Goal: Task Accomplishment & Management: Complete application form

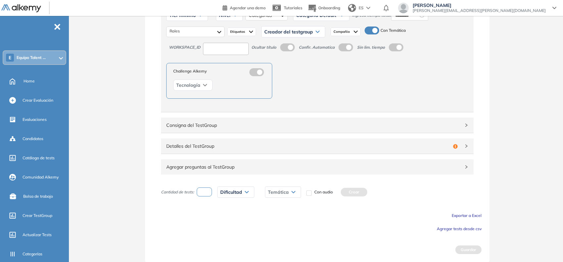
scroll to position [105, 0]
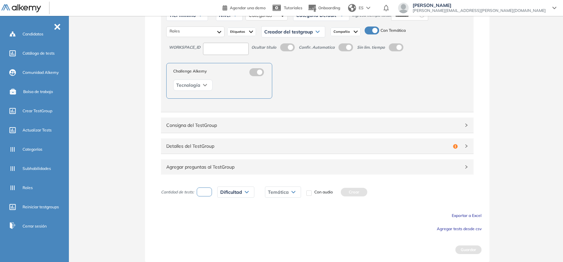
click at [454, 227] on span "Agregar tests desde csv" at bounding box center [459, 228] width 45 height 5
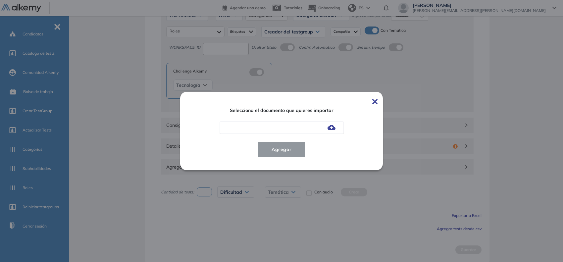
click at [331, 127] on img at bounding box center [331, 127] width 8 height 5
click at [0, 0] on input "file" at bounding box center [0, 0] width 0 height 0
click at [278, 148] on span "Agregar" at bounding box center [281, 149] width 31 height 8
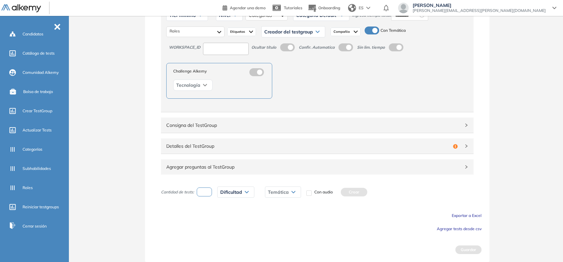
click at [443, 225] on button "Agregar tests desde csv" at bounding box center [459, 228] width 45 height 8
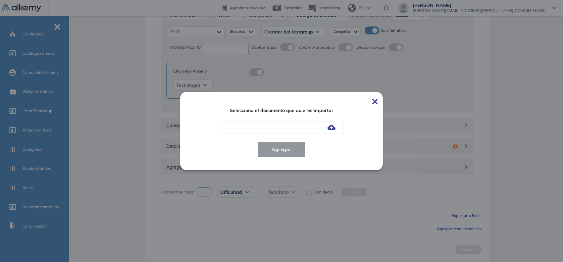
click at [335, 124] on label at bounding box center [331, 127] width 8 height 6
click at [0, 0] on input "file" at bounding box center [0, 0] width 0 height 0
click at [273, 147] on span "Agregar" at bounding box center [281, 149] width 31 height 8
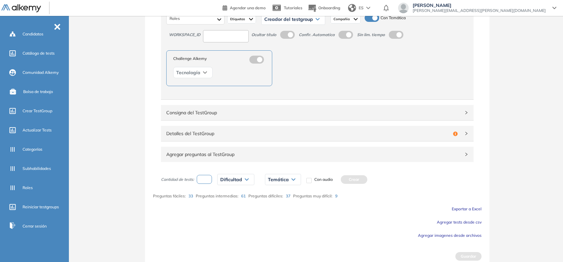
scroll to position [97, 0]
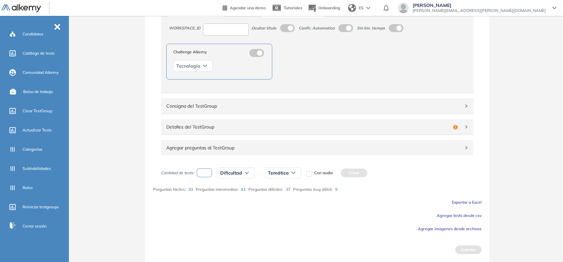
click at [208, 174] on input "number" at bounding box center [204, 172] width 15 height 9
type input "*"
click at [222, 173] on span "Dificultad" at bounding box center [231, 172] width 22 height 5
click at [227, 199] on li "Fácil" at bounding box center [224, 199] width 8 height 7
click at [264, 175] on span "Temática" at bounding box center [267, 172] width 21 height 5
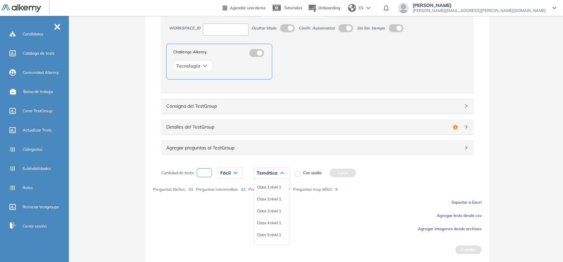
click at [262, 186] on li "Clase 1 nivel 1" at bounding box center [269, 187] width 24 height 7
click at [354, 173] on button "Crear" at bounding box center [354, 172] width 26 height 9
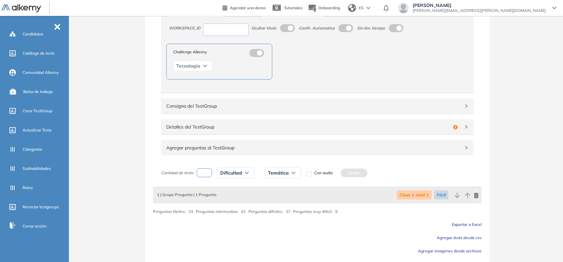
click at [201, 175] on input "number" at bounding box center [204, 172] width 15 height 9
type input "*"
click at [229, 171] on span "Dificultad" at bounding box center [231, 172] width 22 height 5
click at [229, 208] on div "Intermedia" at bounding box center [251, 211] width 66 height 12
click at [229, 210] on li "Intermedia" at bounding box center [229, 211] width 19 height 7
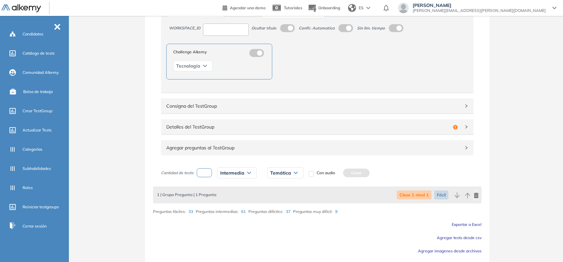
click at [280, 173] on span "Temática" at bounding box center [280, 172] width 21 height 5
click at [285, 188] on li "Clase 1 nivel 1" at bounding box center [282, 187] width 24 height 7
click at [366, 173] on button "Crear" at bounding box center [368, 172] width 26 height 9
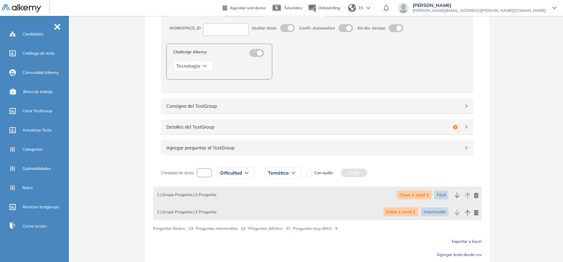
click at [205, 177] on input "number" at bounding box center [204, 172] width 15 height 9
type input "*"
click at [230, 174] on span "Dificultad" at bounding box center [231, 172] width 22 height 5
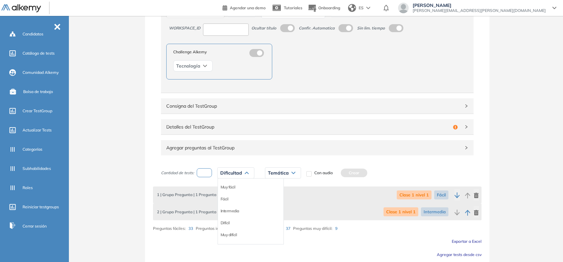
drag, startPoint x: 224, startPoint y: 201, endPoint x: 249, endPoint y: 184, distance: 29.7
click at [224, 201] on li "Fácil" at bounding box center [224, 199] width 8 height 7
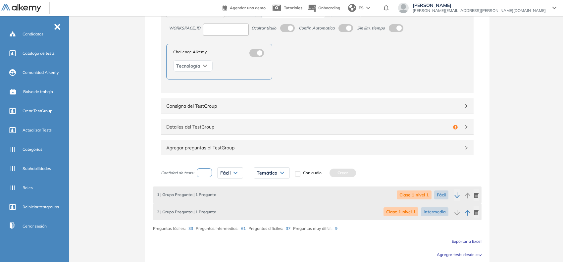
click at [265, 172] on span "Temática" at bounding box center [267, 172] width 21 height 5
click at [272, 200] on li "Clase 2 nivel 1" at bounding box center [269, 199] width 24 height 7
click at [340, 171] on div "Cantidad de tests: * Fácil Muy fácil Fácil Intermedia Difícil Muy difícil Avanz…" at bounding box center [259, 173] width 197 height 17
click at [348, 169] on button "Crear" at bounding box center [354, 172] width 26 height 9
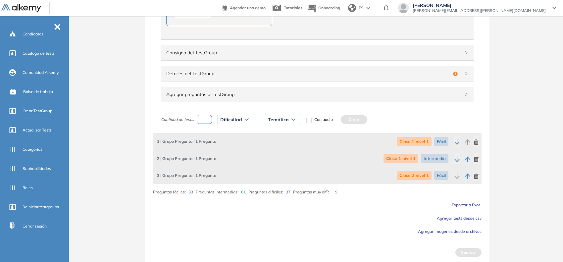
scroll to position [153, 0]
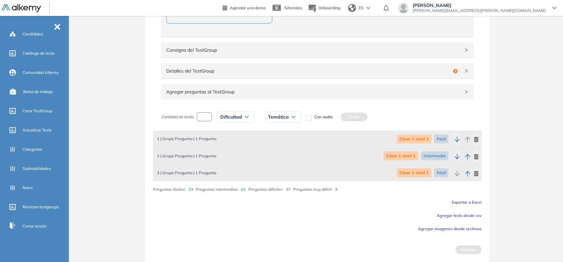
click at [204, 121] on input "number" at bounding box center [204, 116] width 15 height 9
type input "*"
click at [227, 117] on span "Dificultad" at bounding box center [231, 116] width 22 height 5
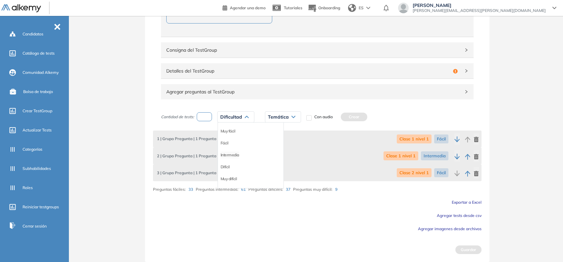
click at [231, 153] on li "Intermedia" at bounding box center [229, 155] width 19 height 7
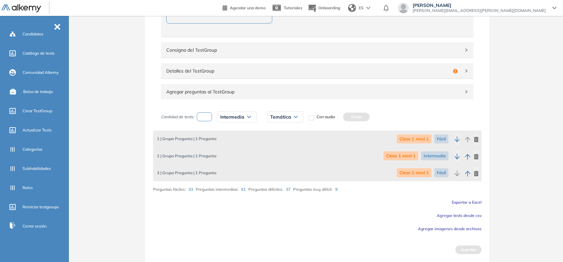
click at [288, 114] on span "Temática" at bounding box center [280, 116] width 21 height 5
click at [285, 143] on li "Clase 2 nivel 1" at bounding box center [282, 143] width 24 height 7
click at [364, 119] on button "Crear" at bounding box center [368, 117] width 26 height 9
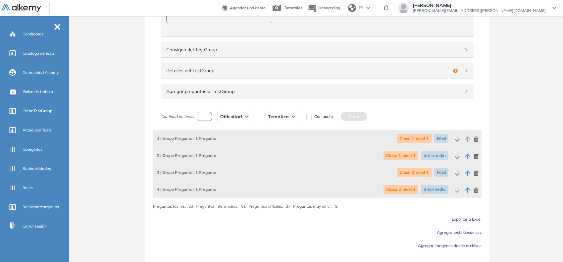
click at [203, 119] on input "number" at bounding box center [204, 116] width 15 height 9
type input "*"
click at [231, 115] on span "Dificultad" at bounding box center [231, 116] width 22 height 5
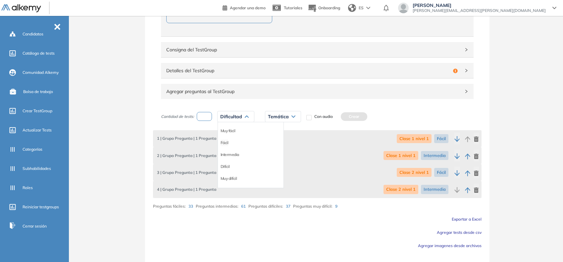
click at [224, 144] on li "Fácil" at bounding box center [224, 142] width 8 height 7
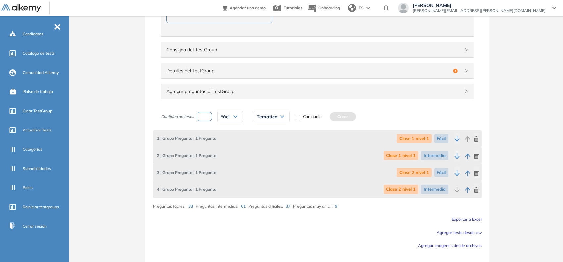
click at [277, 121] on div "Temática" at bounding box center [271, 116] width 35 height 11
click at [269, 156] on li "Clase 3 nivel 1" at bounding box center [269, 154] width 24 height 7
click at [357, 120] on button "Crear" at bounding box center [354, 116] width 26 height 9
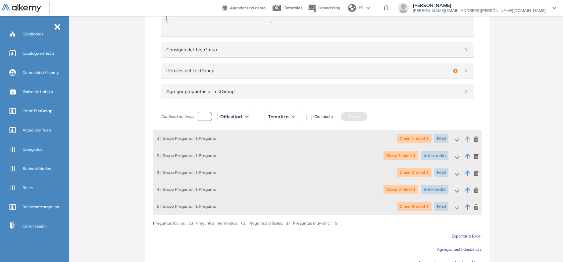
click at [209, 120] on input "number" at bounding box center [204, 116] width 15 height 9
type input "*"
click at [226, 118] on span "Dificultad" at bounding box center [231, 116] width 22 height 5
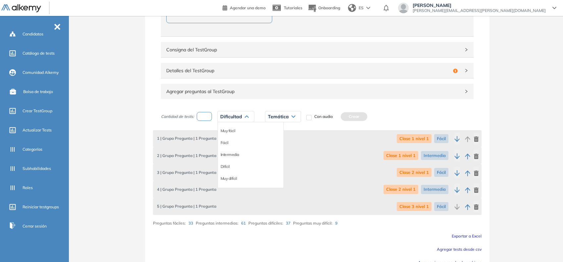
click at [232, 153] on li "Intermedia" at bounding box center [229, 154] width 19 height 7
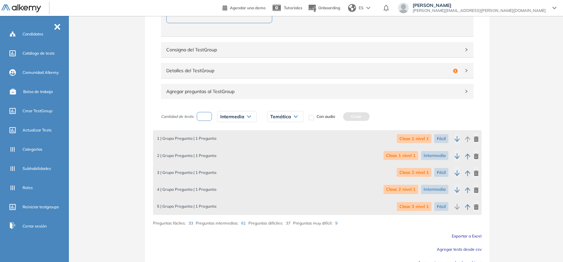
click at [279, 119] on span "Temática" at bounding box center [280, 116] width 21 height 5
click at [278, 156] on li "Clase 3 nivel 1" at bounding box center [282, 154] width 24 height 7
click at [370, 110] on div "Cantidad de tests: * Intermedia Muy fácil Fácil Intermedia Difícil Muy difícil …" at bounding box center [317, 161] width 328 height 107
click at [366, 113] on button "Crear" at bounding box center [368, 116] width 26 height 9
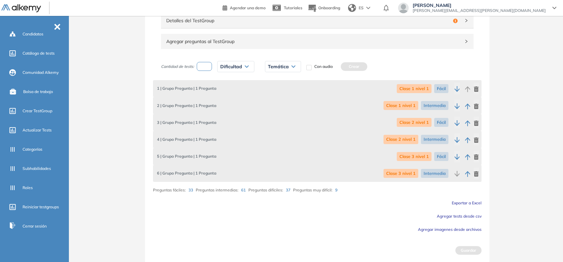
scroll to position [204, 0]
click at [204, 65] on input "number" at bounding box center [204, 65] width 15 height 9
type input "*"
click at [225, 65] on span "Dificultad" at bounding box center [231, 65] width 22 height 5
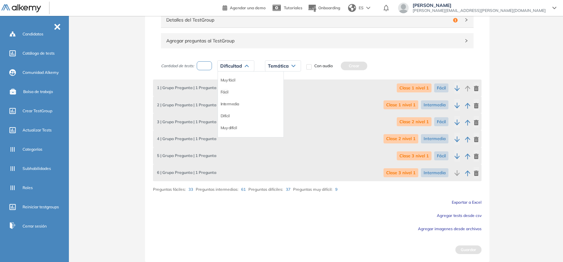
click at [225, 95] on li "Fácil" at bounding box center [224, 92] width 8 height 7
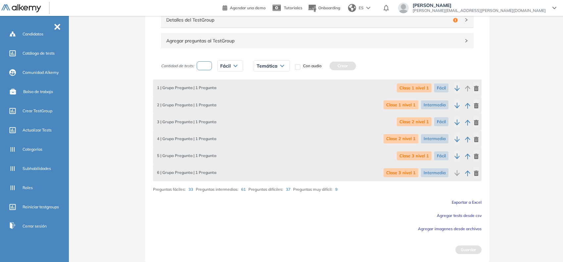
click at [267, 67] on span "Temática" at bounding box center [267, 65] width 21 height 5
click at [270, 115] on li "Clase 4 nivel 1" at bounding box center [269, 116] width 24 height 7
click at [350, 66] on button "Crear" at bounding box center [354, 66] width 26 height 9
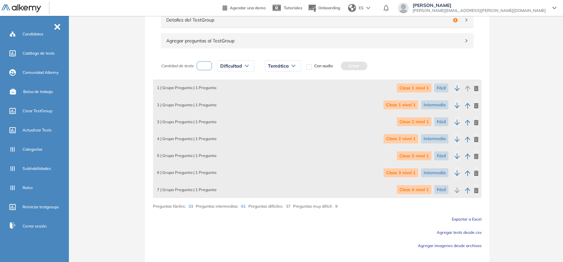
click at [209, 65] on input "number" at bounding box center [204, 65] width 15 height 9
type input "*"
click at [236, 70] on div "Dificultad" at bounding box center [235, 66] width 36 height 11
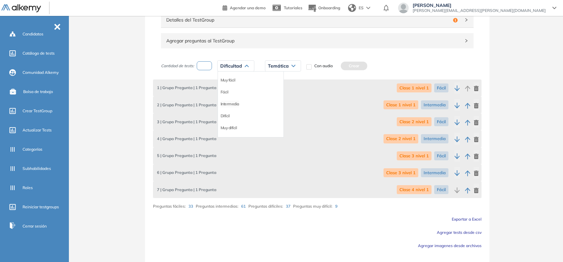
click at [235, 105] on li "Intermedia" at bounding box center [229, 104] width 19 height 7
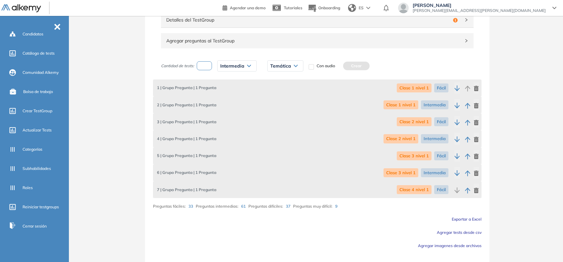
click at [279, 66] on span "Temática" at bounding box center [280, 65] width 21 height 5
click at [275, 112] on div "Clase 4 nivel 1" at bounding box center [285, 116] width 35 height 12
drag, startPoint x: 274, startPoint y: 116, endPoint x: 281, endPoint y: 112, distance: 8.4
click at [274, 117] on li "Clase 4 nivel 1" at bounding box center [282, 116] width 24 height 7
click at [372, 64] on button "Crear" at bounding box center [368, 66] width 26 height 9
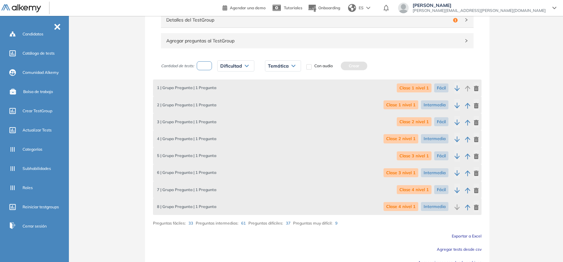
click at [209, 67] on input "number" at bounding box center [204, 65] width 15 height 9
type input "*"
click at [223, 67] on span "Dificultad" at bounding box center [231, 65] width 22 height 5
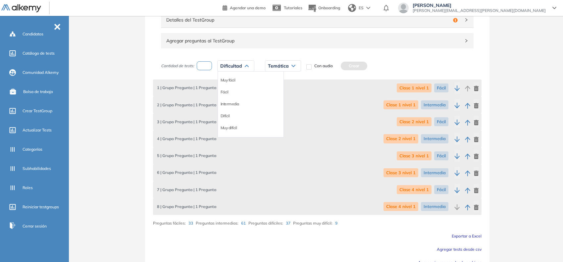
click at [227, 96] on div "Fácil" at bounding box center [251, 92] width 66 height 12
click at [228, 92] on li "Fácil" at bounding box center [224, 92] width 8 height 7
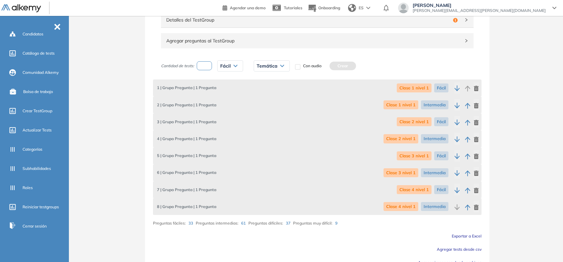
click at [273, 64] on span "Temática" at bounding box center [267, 65] width 21 height 5
click at [265, 128] on li "Clase 5 nivel 1" at bounding box center [269, 127] width 24 height 7
click at [355, 67] on button "Crear" at bounding box center [354, 66] width 26 height 9
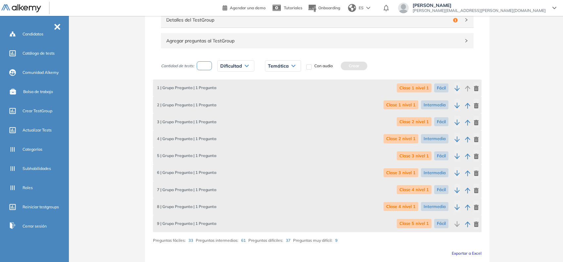
click at [209, 68] on input "number" at bounding box center [204, 65] width 15 height 9
type input "*"
click at [225, 68] on span "Dificultad" at bounding box center [231, 65] width 22 height 5
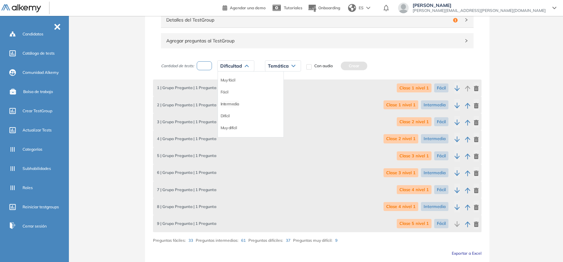
click at [234, 105] on li "Intermedia" at bounding box center [229, 104] width 19 height 7
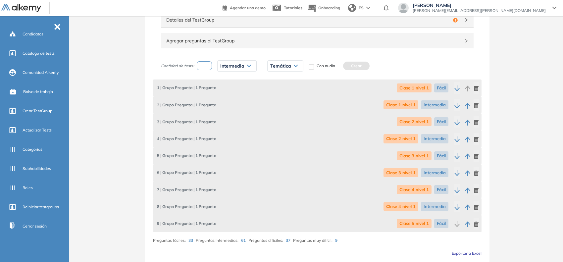
click at [279, 66] on span "Temática" at bounding box center [280, 65] width 21 height 5
click at [275, 126] on li "Clase 5 nivel 1" at bounding box center [282, 127] width 24 height 7
click at [363, 65] on button "Crear" at bounding box center [368, 66] width 26 height 9
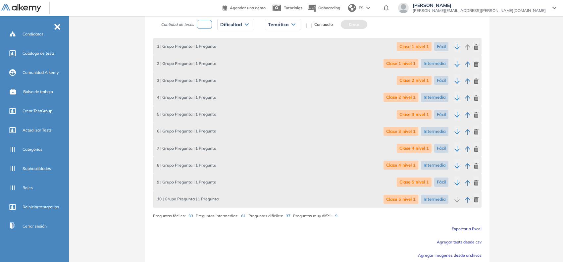
scroll to position [230, 0]
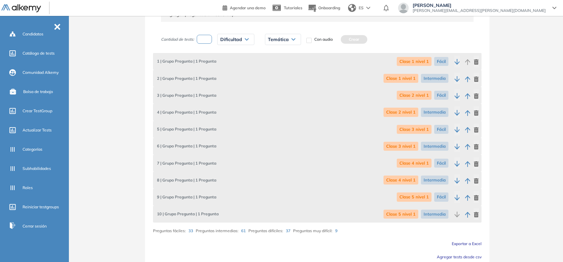
click at [206, 40] on input "number" at bounding box center [204, 39] width 15 height 9
type input "*"
click at [222, 40] on span "Dificultad" at bounding box center [231, 39] width 22 height 5
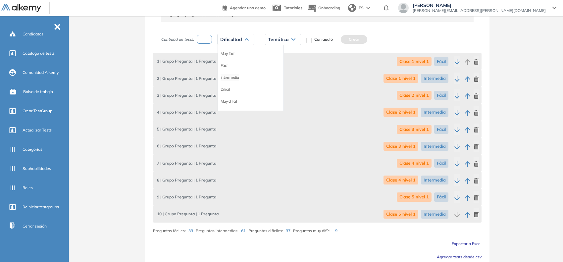
click at [228, 78] on li "Intermedia" at bounding box center [229, 77] width 19 height 7
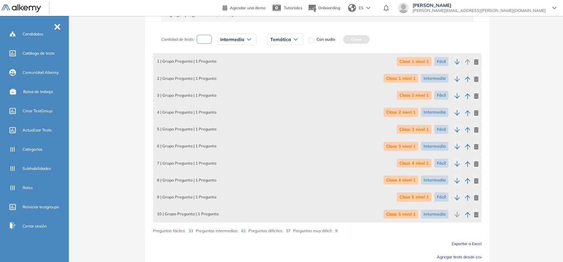
click at [277, 38] on span "Temática" at bounding box center [280, 39] width 21 height 5
click at [287, 75] on li "Clase 1 nivel 2" at bounding box center [282, 72] width 24 height 7
click at [367, 43] on button "Crear" at bounding box center [368, 39] width 26 height 9
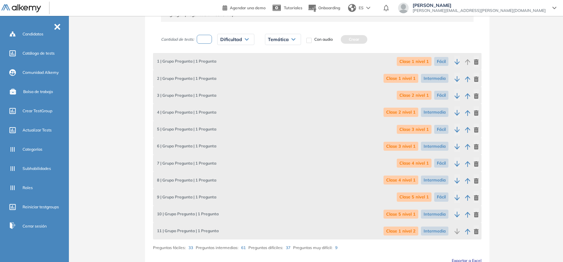
click at [203, 45] on div "Cantidad de tests: Dificultad Muy fácil Fácil Intermedia Difícil Muy difícil Av…" at bounding box center [259, 39] width 197 height 17
click at [209, 40] on input "number" at bounding box center [204, 39] width 15 height 9
type input "*"
click at [226, 42] on span "Dificultad" at bounding box center [231, 39] width 22 height 5
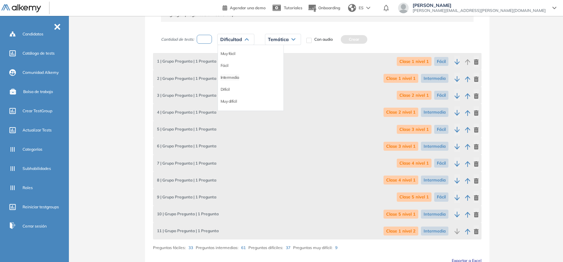
click at [229, 80] on li "Intermedia" at bounding box center [229, 77] width 19 height 7
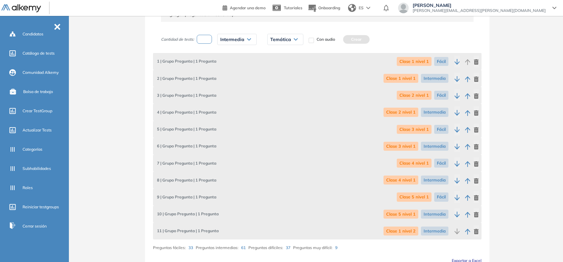
click at [242, 41] on span "Intermedia" at bounding box center [232, 39] width 24 height 5
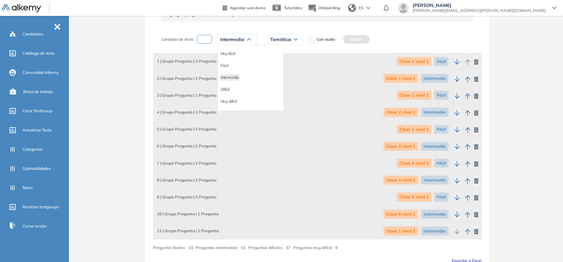
click at [227, 88] on li "Difícil" at bounding box center [224, 89] width 9 height 7
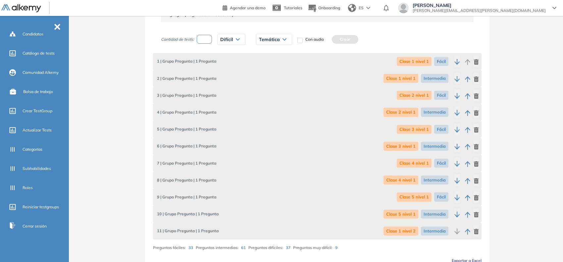
click at [277, 38] on span "Temática" at bounding box center [269, 39] width 21 height 5
click at [275, 73] on li "Clase 1 nivel 2" at bounding box center [271, 72] width 24 height 7
click at [350, 39] on button "Crear" at bounding box center [356, 39] width 26 height 9
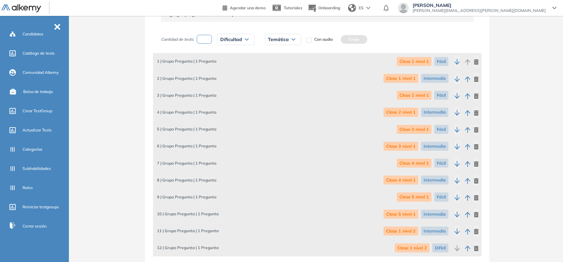
click at [208, 42] on input "number" at bounding box center [204, 39] width 15 height 9
type input "*"
click at [223, 41] on span "Dificultad" at bounding box center [231, 39] width 22 height 5
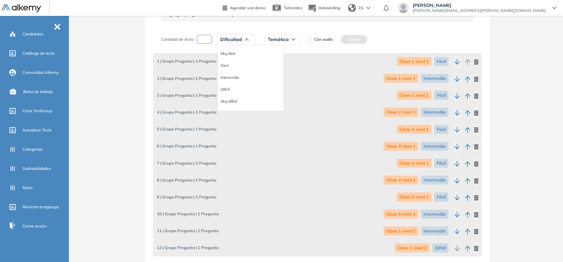
click at [227, 74] on div "Intermedia" at bounding box center [251, 78] width 66 height 12
click at [225, 77] on li "Intermedia" at bounding box center [229, 77] width 19 height 7
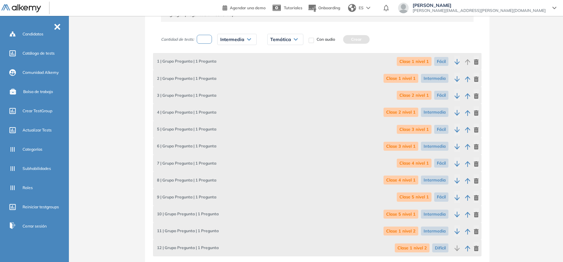
click at [275, 40] on span "Temática" at bounding box center [280, 39] width 21 height 5
click at [283, 86] on li "Clase 2 nivel 2" at bounding box center [282, 83] width 24 height 7
click at [365, 39] on button "Crear" at bounding box center [368, 39] width 26 height 9
click at [207, 45] on div "Cantidad de tests: Dificultad Muy fácil Fácil Intermedia Difícil Muy difícil Av…" at bounding box center [259, 39] width 197 height 17
click at [211, 41] on input "number" at bounding box center [204, 39] width 15 height 9
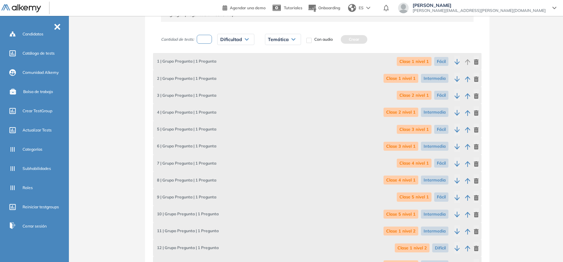
type input "*"
click at [221, 41] on span "Dificultad" at bounding box center [231, 39] width 22 height 5
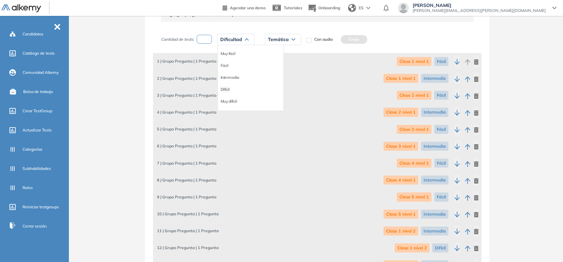
click at [226, 90] on li "Difícil" at bounding box center [224, 89] width 9 height 7
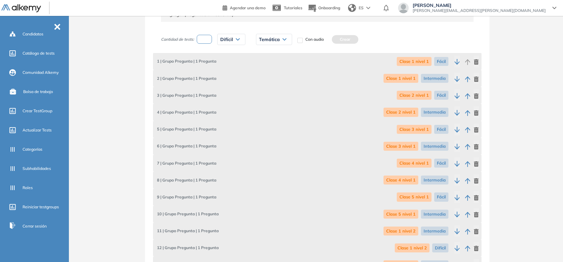
click at [279, 39] on div "Temática" at bounding box center [273, 39] width 35 height 11
click at [274, 83] on li "Clase 2 nivel 2" at bounding box center [271, 83] width 24 height 7
click at [355, 39] on button "Crear" at bounding box center [356, 39] width 26 height 9
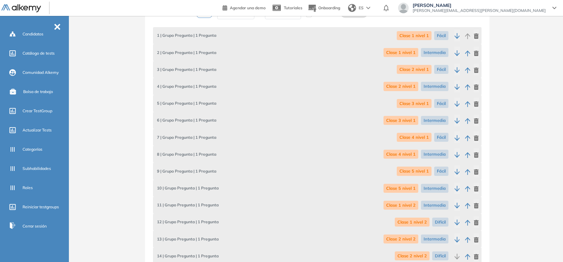
scroll to position [215, 0]
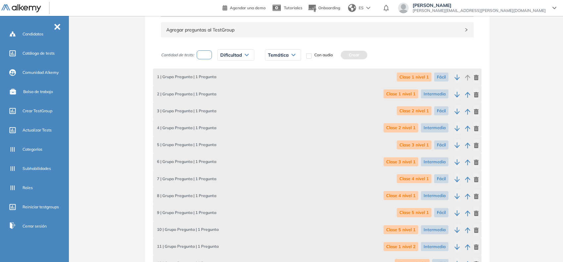
click at [210, 56] on input "number" at bounding box center [204, 54] width 15 height 9
type input "*"
click at [224, 52] on span "Dificultad" at bounding box center [231, 54] width 22 height 5
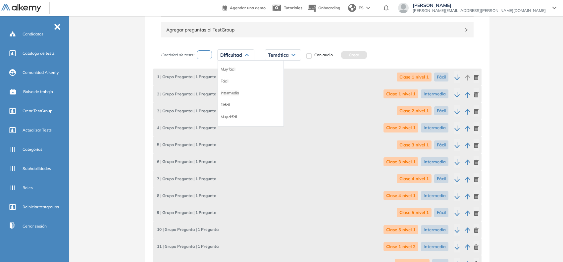
click at [228, 93] on li "Intermedia" at bounding box center [229, 93] width 19 height 7
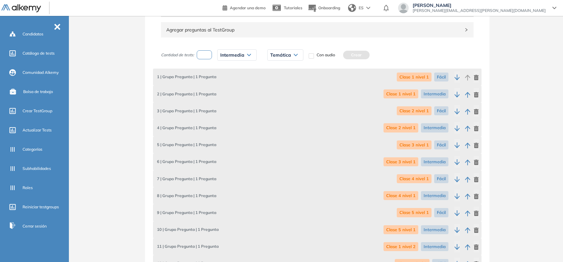
click at [275, 51] on div "Temática" at bounding box center [284, 55] width 35 height 11
click at [279, 110] on li "Clase 3 nivel 2" at bounding box center [282, 111] width 24 height 7
click at [361, 54] on button "Crear" at bounding box center [368, 55] width 26 height 9
click at [198, 54] on input "number" at bounding box center [204, 54] width 15 height 9
type input "*"
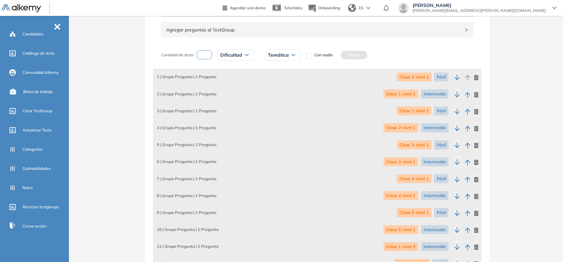
click at [232, 57] on span "Dificultad" at bounding box center [231, 54] width 22 height 5
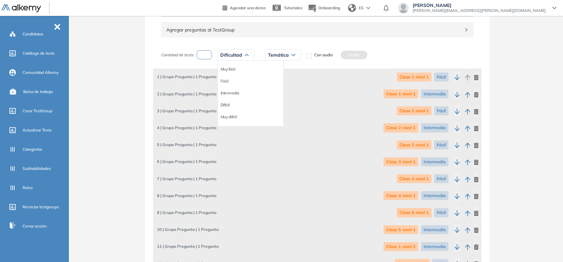
click at [226, 102] on li "Difícil" at bounding box center [224, 105] width 9 height 7
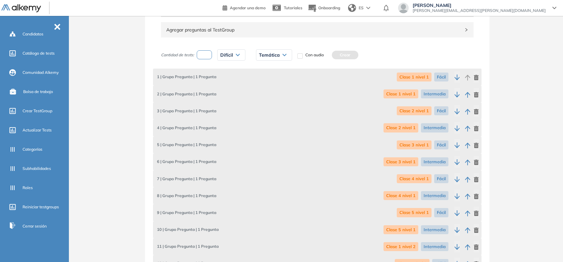
click at [283, 55] on icon at bounding box center [284, 55] width 3 height 2
click at [269, 109] on li "Clase 3 nivel 2" at bounding box center [271, 111] width 24 height 7
click at [352, 51] on button "Crear" at bounding box center [356, 55] width 26 height 9
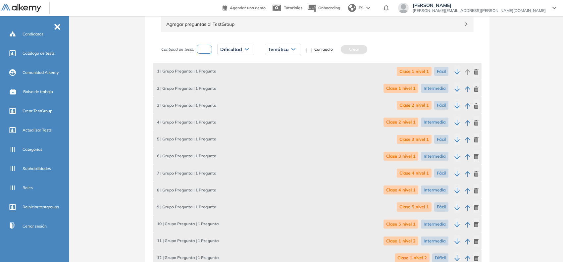
scroll to position [207, 0]
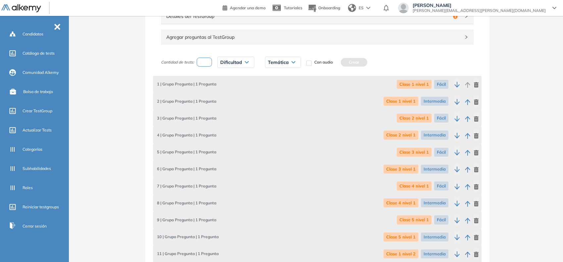
click at [200, 61] on input "number" at bounding box center [204, 62] width 15 height 9
type input "*"
click at [244, 66] on div "Dificultad" at bounding box center [235, 62] width 36 height 11
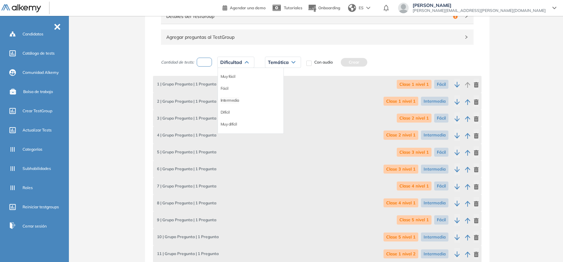
click at [237, 99] on li "Intermedia" at bounding box center [229, 100] width 19 height 7
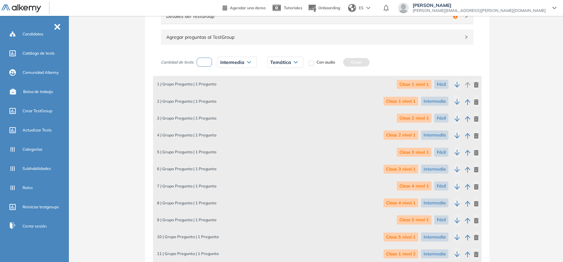
click at [272, 62] on span "Temática" at bounding box center [280, 62] width 21 height 5
click at [282, 130] on li "Clase 4 nivel 2" at bounding box center [282, 130] width 24 height 7
click at [366, 64] on button "Crear" at bounding box center [368, 62] width 26 height 9
click at [204, 67] on input "number" at bounding box center [204, 62] width 15 height 9
type input "*"
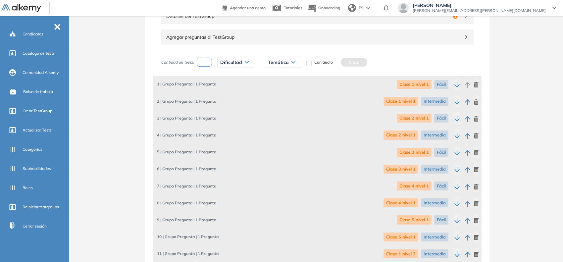
click at [225, 64] on span "Dificultad" at bounding box center [231, 62] width 22 height 5
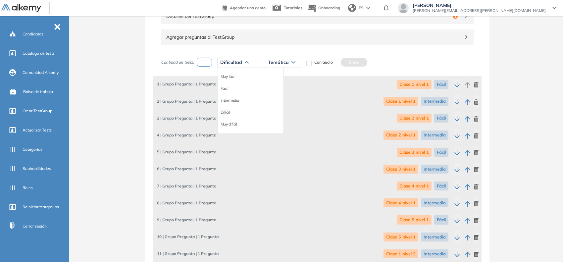
click at [227, 111] on li "Difícil" at bounding box center [224, 112] width 9 height 7
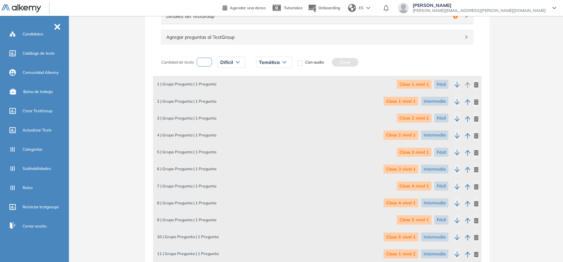
click at [272, 60] on span "Temática" at bounding box center [269, 62] width 21 height 5
click at [271, 131] on li "Clase 4 nivel 2" at bounding box center [271, 130] width 24 height 7
click at [358, 62] on button "Crear" at bounding box center [356, 62] width 26 height 9
click at [210, 66] on input "number" at bounding box center [204, 62] width 15 height 9
type input "*"
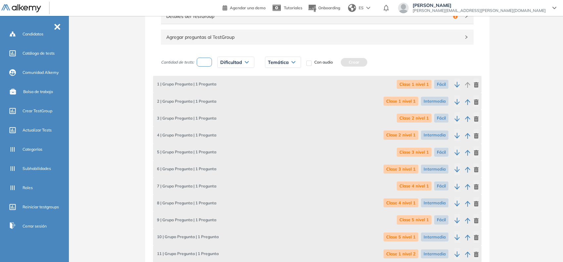
click at [223, 64] on span "Dificultad" at bounding box center [231, 62] width 22 height 5
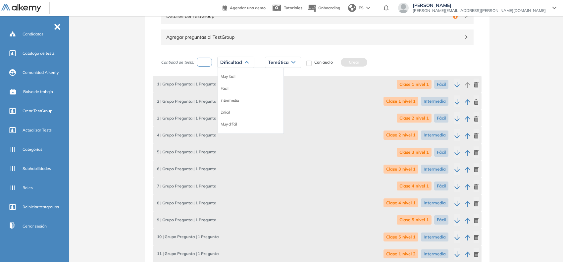
click at [229, 101] on li "Intermedia" at bounding box center [229, 100] width 19 height 7
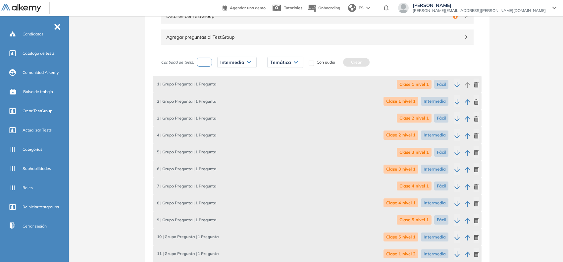
click at [290, 58] on div "Temática" at bounding box center [284, 62] width 35 height 11
click at [279, 105] on li "Clase 5 nivel 2" at bounding box center [282, 106] width 24 height 7
click at [365, 61] on button "Crear" at bounding box center [368, 62] width 26 height 9
click at [209, 64] on input "number" at bounding box center [204, 62] width 15 height 9
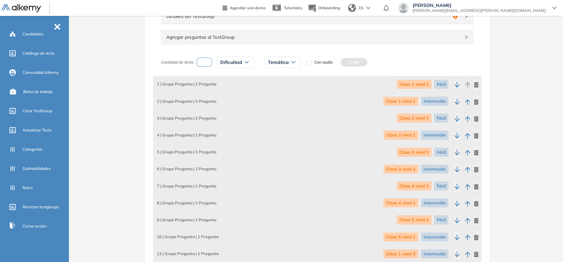
type input "*"
click at [221, 62] on span "Dificultad" at bounding box center [231, 62] width 22 height 5
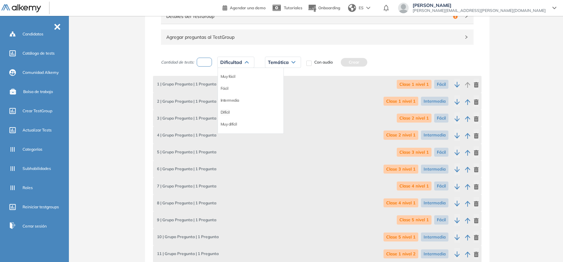
click at [225, 111] on li "Difícil" at bounding box center [224, 112] width 9 height 7
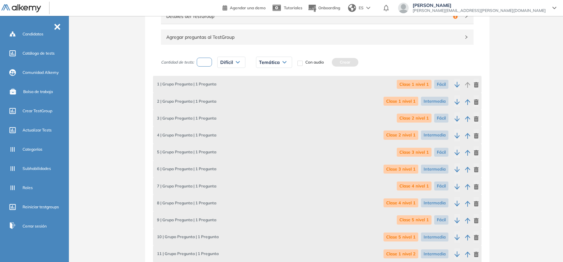
click at [275, 63] on span "Temática" at bounding box center [269, 62] width 21 height 5
click at [270, 105] on li "Clase 5 nivel 2" at bounding box center [271, 106] width 24 height 7
click at [355, 63] on button "Crear" at bounding box center [356, 62] width 26 height 9
click at [207, 61] on input "number" at bounding box center [204, 62] width 15 height 9
type input "*"
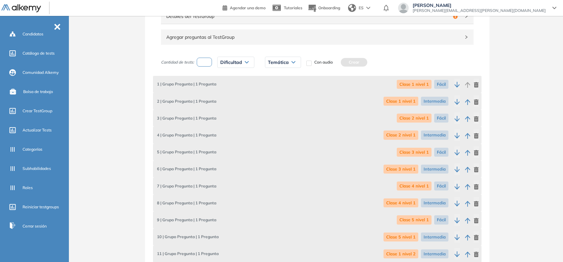
click at [221, 62] on span "Dificultad" at bounding box center [231, 62] width 22 height 5
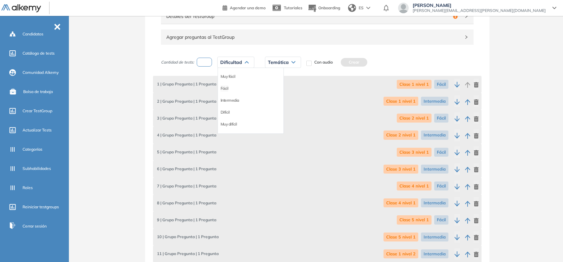
click at [225, 88] on li "Fácil" at bounding box center [224, 88] width 8 height 7
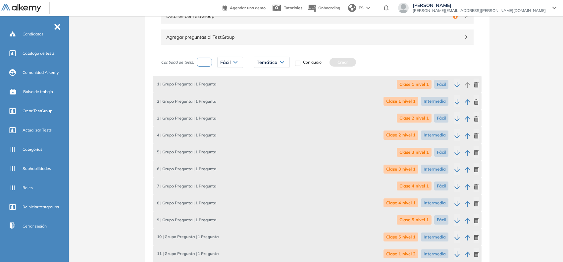
click at [230, 62] on span "Fácil" at bounding box center [225, 62] width 11 height 5
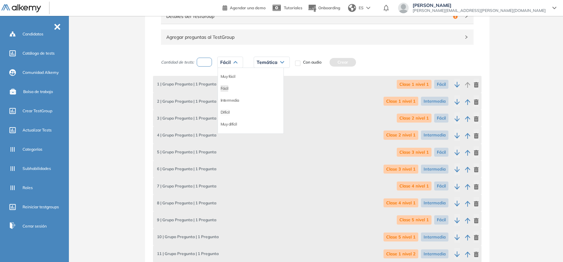
click at [226, 112] on li "Difícil" at bounding box center [224, 112] width 9 height 7
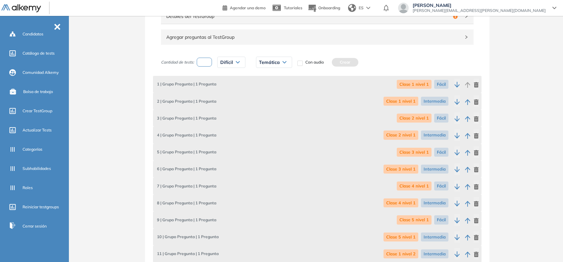
click at [267, 59] on div "Temática" at bounding box center [273, 62] width 35 height 11
click at [275, 78] on li "Clase 1 nivel 3" at bounding box center [271, 77] width 24 height 7
click at [358, 65] on button "Crear" at bounding box center [356, 62] width 26 height 9
click at [205, 67] on input "number" at bounding box center [204, 62] width 15 height 9
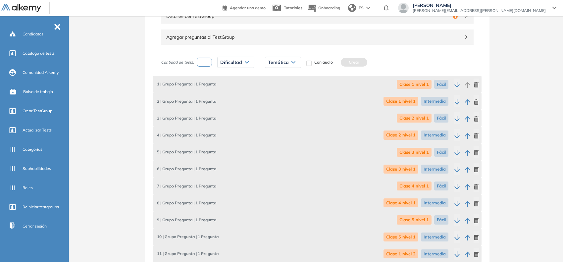
type input "*"
click at [221, 62] on span "Dificultad" at bounding box center [231, 62] width 22 height 5
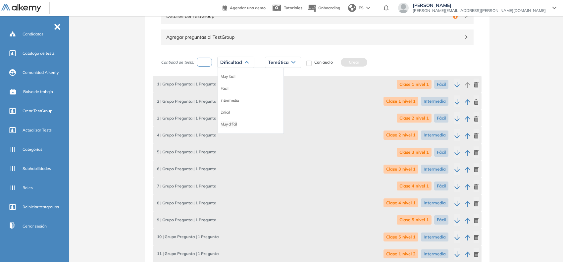
click at [226, 127] on li "Muy difícil" at bounding box center [228, 124] width 17 height 7
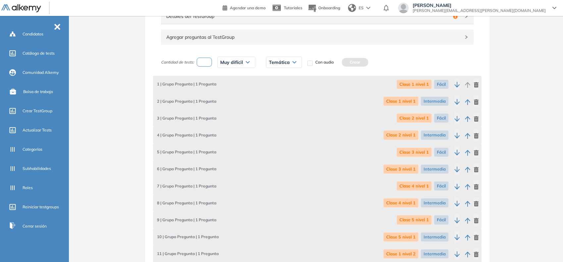
click at [283, 62] on span "Temática" at bounding box center [279, 62] width 21 height 5
click at [283, 78] on li "Clase 1 nivel 3" at bounding box center [281, 77] width 24 height 7
click at [363, 62] on button "Crear" at bounding box center [366, 62] width 26 height 9
click at [207, 62] on input "number" at bounding box center [204, 62] width 15 height 9
type input "*"
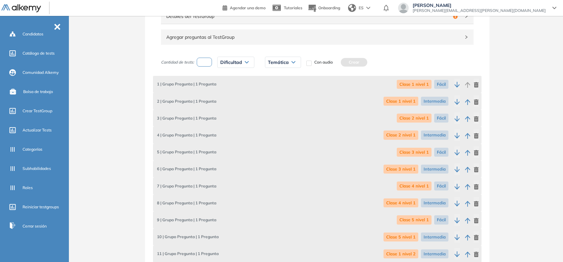
click at [225, 58] on div "Dificultad" at bounding box center [235, 62] width 36 height 11
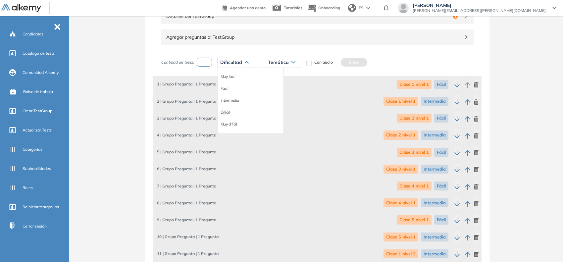
click at [225, 116] on li "Difícil" at bounding box center [224, 112] width 9 height 7
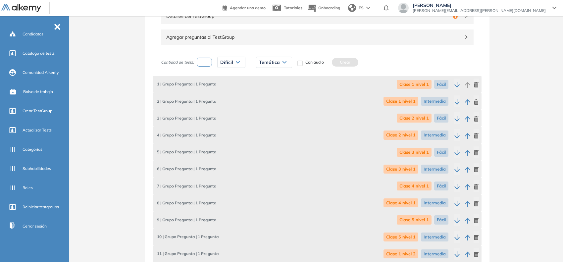
click at [264, 65] on span "Temática" at bounding box center [269, 62] width 21 height 5
click at [262, 89] on li "Clase 2 nivel 3" at bounding box center [271, 89] width 24 height 7
click at [358, 60] on button "Crear" at bounding box center [356, 62] width 26 height 9
click at [209, 66] on input "number" at bounding box center [204, 62] width 15 height 9
type input "*"
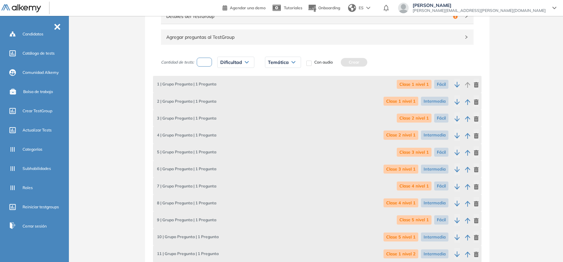
click at [226, 63] on span "Dificultad" at bounding box center [231, 62] width 22 height 5
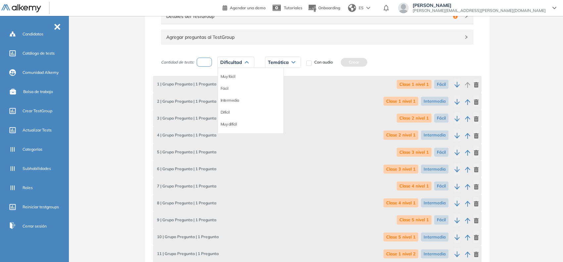
click at [231, 127] on li "Muy difícil" at bounding box center [228, 124] width 17 height 7
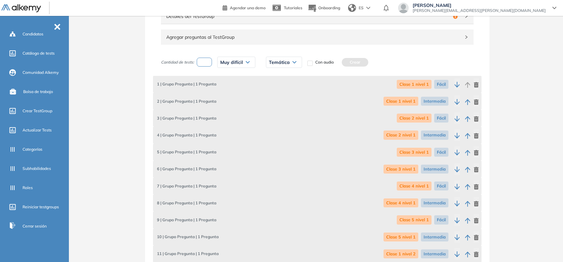
click at [280, 59] on div "Temática" at bounding box center [283, 62] width 35 height 11
click at [282, 91] on li "Clase 2 nivel 3" at bounding box center [281, 89] width 24 height 7
click at [362, 60] on button "Crear" at bounding box center [366, 62] width 26 height 9
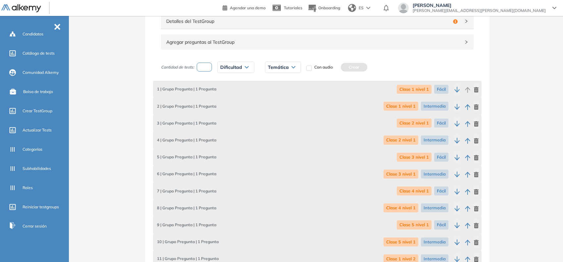
scroll to position [177, 0]
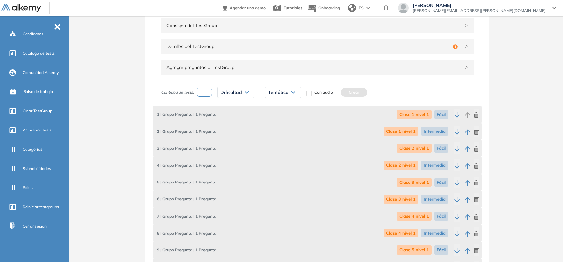
click at [203, 89] on input "number" at bounding box center [204, 92] width 15 height 9
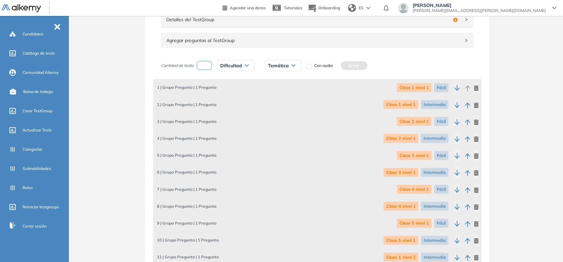
scroll to position [218, 0]
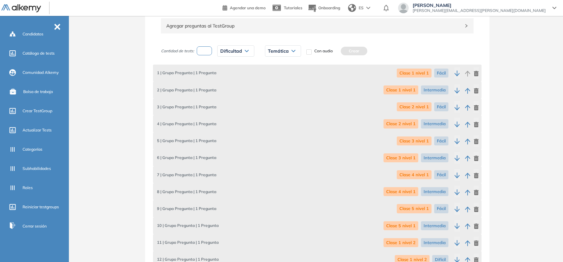
type input "***"
click at [207, 52] on input "***" at bounding box center [204, 50] width 15 height 9
type input "*"
click at [229, 50] on span "Dificultad" at bounding box center [231, 50] width 22 height 5
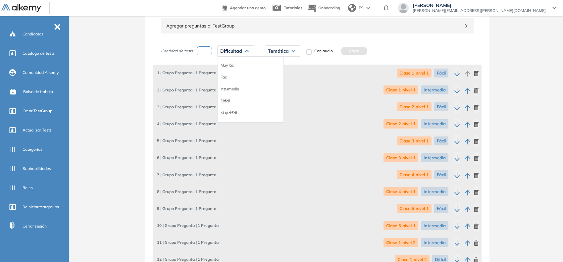
click at [225, 99] on li "Difícil" at bounding box center [224, 101] width 9 height 7
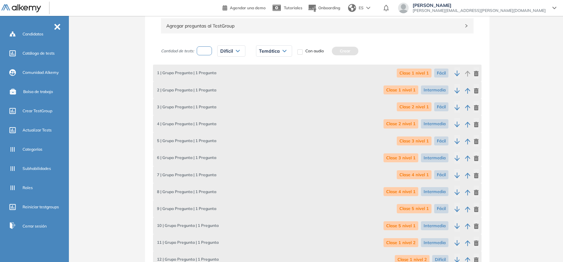
click at [265, 51] on span "Temática" at bounding box center [269, 50] width 21 height 5
click at [273, 88] on li "Clase 3 nivel 3" at bounding box center [271, 89] width 24 height 7
click at [351, 51] on button "Crear" at bounding box center [356, 51] width 26 height 9
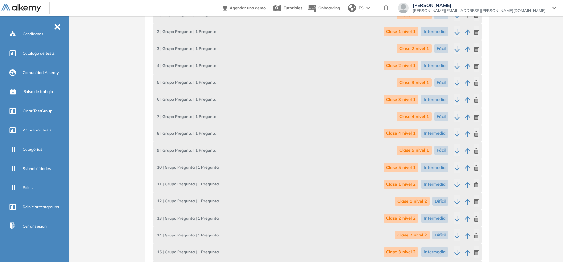
scroll to position [235, 0]
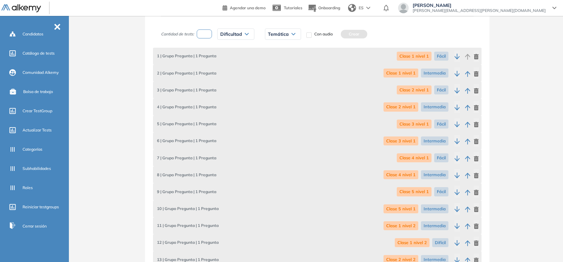
click at [208, 38] on input "number" at bounding box center [204, 33] width 15 height 9
type input "*"
click at [224, 36] on span "Dificultad" at bounding box center [231, 33] width 22 height 5
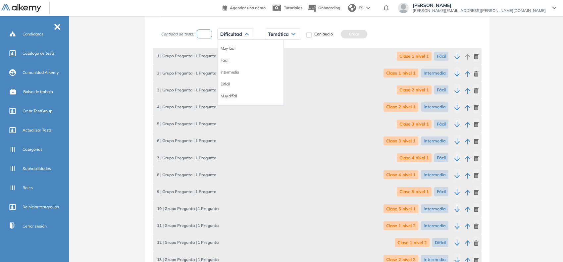
click at [232, 93] on li "Muy difícil" at bounding box center [228, 96] width 17 height 7
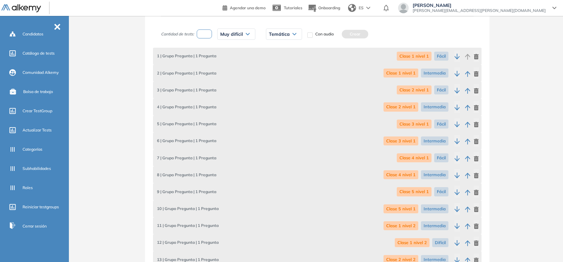
click at [285, 35] on span "Temática" at bounding box center [279, 33] width 21 height 5
click at [277, 71] on li "Clase 3 nivel 3" at bounding box center [281, 73] width 24 height 7
drag, startPoint x: 364, startPoint y: 34, endPoint x: 277, endPoint y: 38, distance: 87.5
click at [363, 34] on button "Crear" at bounding box center [366, 34] width 26 height 9
click at [205, 36] on input "number" at bounding box center [204, 33] width 15 height 9
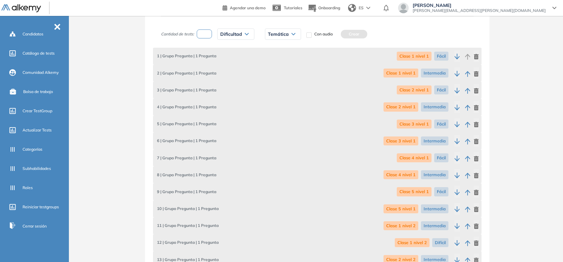
type input "*"
click at [225, 33] on span "Dificultad" at bounding box center [231, 33] width 22 height 5
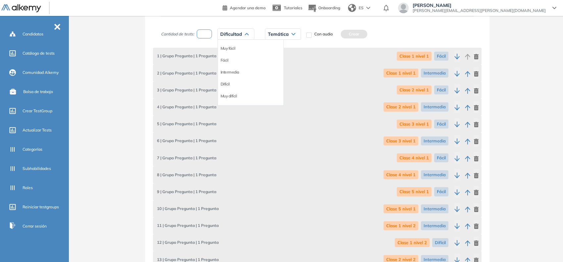
click at [225, 81] on li "Difícil" at bounding box center [224, 84] width 9 height 7
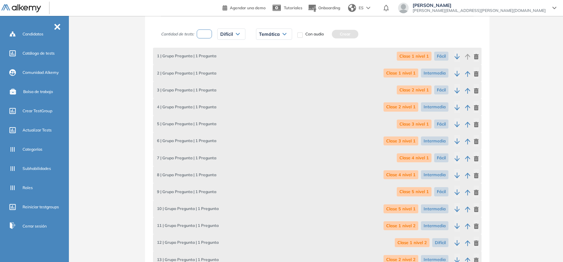
click at [266, 34] on span "Temática" at bounding box center [269, 33] width 21 height 5
click at [273, 83] on li "Clase 4 nivel 3" at bounding box center [271, 84] width 24 height 7
click at [353, 33] on button "Crear" at bounding box center [356, 34] width 26 height 9
click at [208, 35] on input "number" at bounding box center [204, 33] width 15 height 9
type input "*"
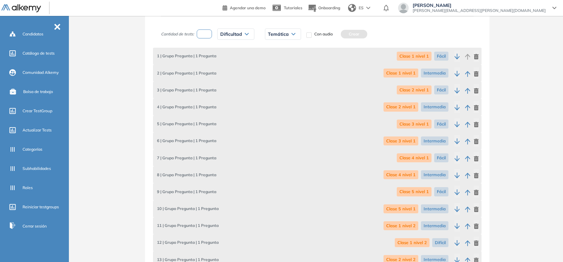
click at [220, 34] on span "Dificultad" at bounding box center [231, 33] width 22 height 5
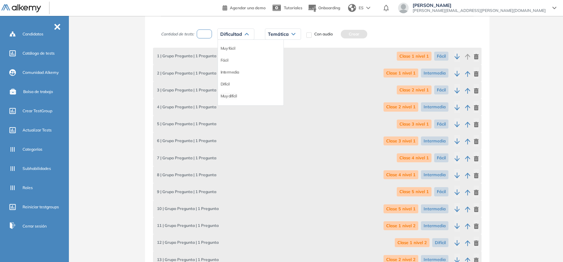
click at [228, 96] on li "Muy difícil" at bounding box center [228, 96] width 17 height 7
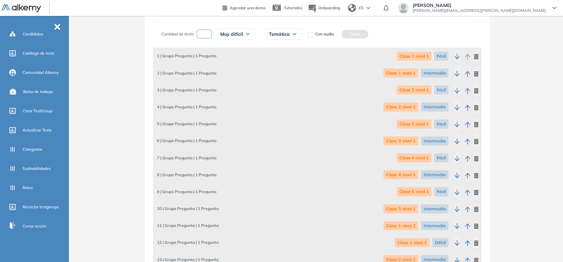
click at [279, 35] on span "Temática" at bounding box center [279, 33] width 21 height 5
click at [282, 83] on li "Clase 4 nivel 3" at bounding box center [281, 84] width 24 height 7
click at [357, 32] on button "Crear" at bounding box center [366, 34] width 26 height 9
click at [207, 32] on input "number" at bounding box center [204, 33] width 15 height 9
type input "*"
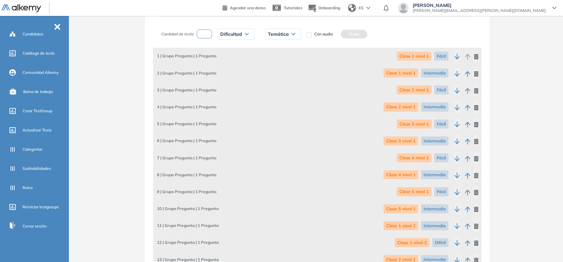
click at [222, 33] on span "Dificultad" at bounding box center [231, 33] width 22 height 5
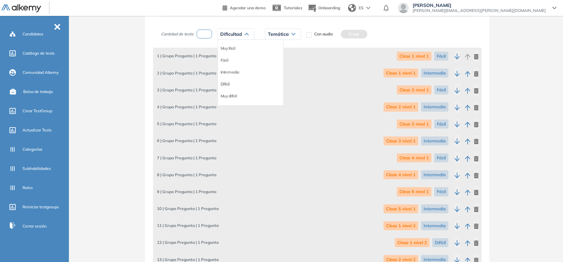
click at [224, 82] on li "Difícil" at bounding box center [224, 84] width 9 height 7
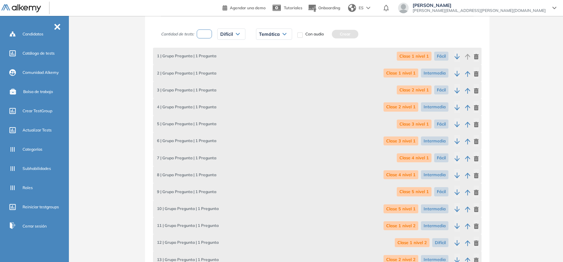
click at [266, 33] on span "Temática" at bounding box center [269, 33] width 21 height 5
click at [277, 98] on li "Clase 5 nivel 3" at bounding box center [271, 96] width 24 height 7
click at [354, 33] on button "Crear" at bounding box center [356, 34] width 26 height 9
click at [208, 36] on input "number" at bounding box center [204, 33] width 15 height 9
type input "*"
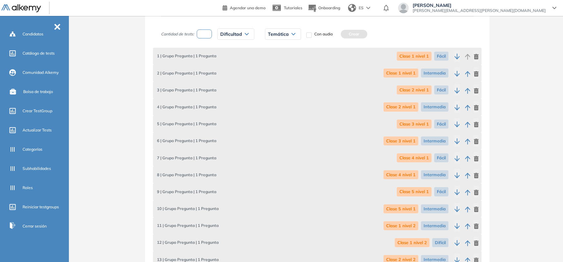
click at [223, 36] on span "Dificultad" at bounding box center [231, 33] width 22 height 5
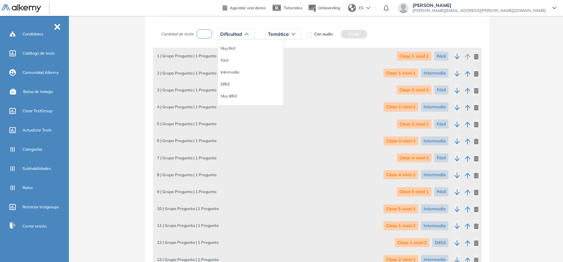
click at [228, 85] on li "Difícil" at bounding box center [224, 84] width 9 height 7
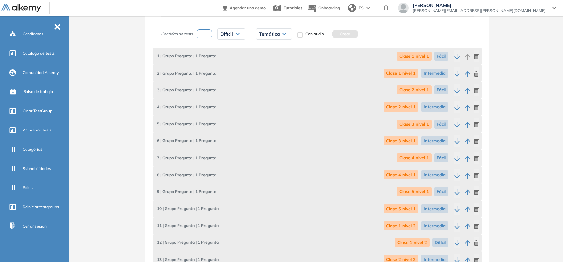
click at [228, 34] on span "Difícil" at bounding box center [226, 33] width 13 height 5
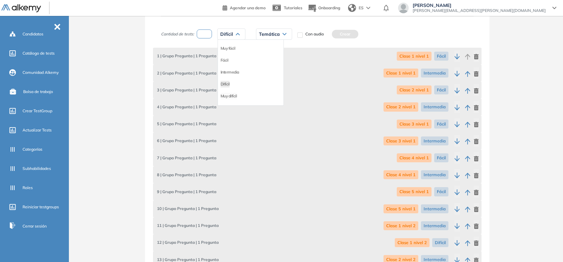
click at [233, 97] on li "Muy difícil" at bounding box center [228, 96] width 17 height 7
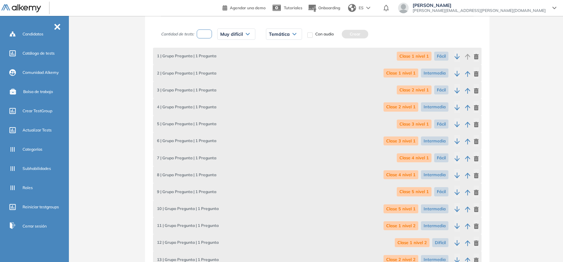
click at [287, 36] on span "Temática" at bounding box center [279, 33] width 21 height 5
click at [283, 99] on li "Clase 5 nivel 3" at bounding box center [281, 96] width 24 height 7
click at [367, 35] on button "Crear" at bounding box center [366, 34] width 26 height 9
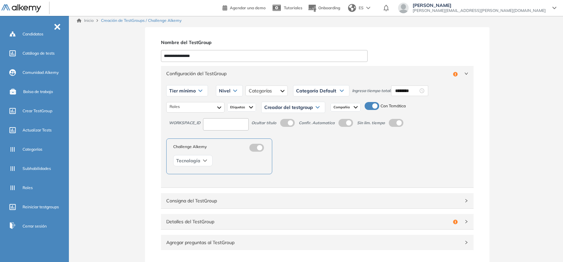
scroll to position [0, 0]
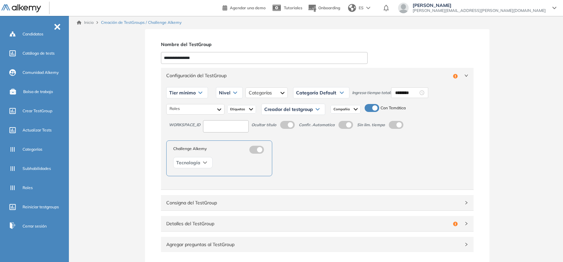
click at [227, 123] on input at bounding box center [226, 126] width 46 height 12
click at [202, 97] on div "Tier mínimo" at bounding box center [187, 92] width 41 height 11
click at [182, 106] on li "Tier N° 1" at bounding box center [176, 107] width 15 height 7
click at [192, 106] on div at bounding box center [195, 109] width 58 height 11
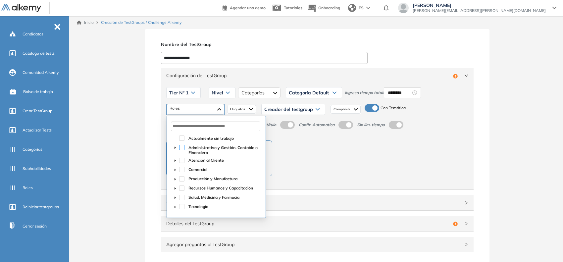
click at [181, 148] on span at bounding box center [181, 147] width 5 height 5
click at [224, 95] on div "Nivel" at bounding box center [222, 92] width 26 height 11
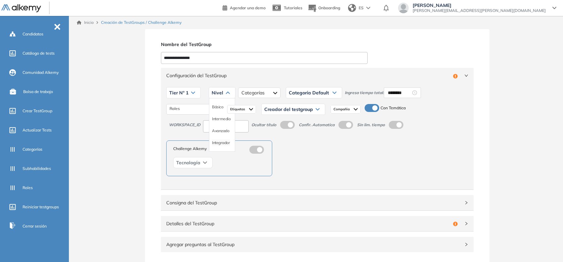
click at [215, 144] on li "Integrador" at bounding box center [221, 142] width 18 height 7
click at [259, 90] on div at bounding box center [271, 92] width 42 height 11
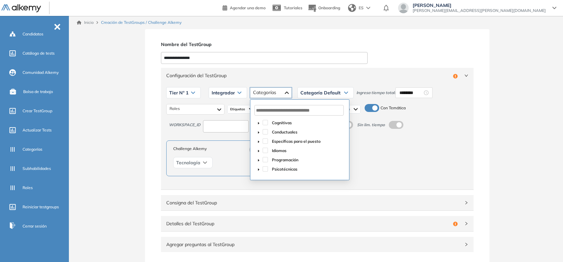
click at [259, 132] on icon "caret-down" at bounding box center [258, 132] width 3 height 3
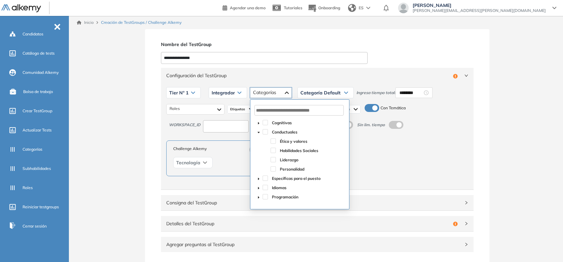
click at [259, 132] on icon "caret-down" at bounding box center [258, 132] width 3 height 3
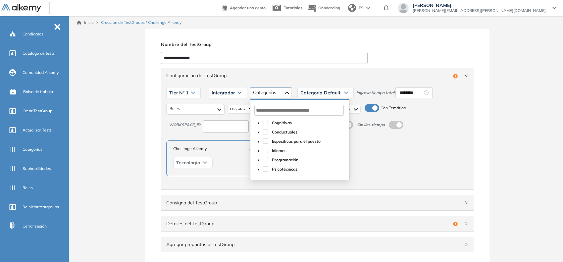
click at [260, 123] on span at bounding box center [259, 123] width 8 height 8
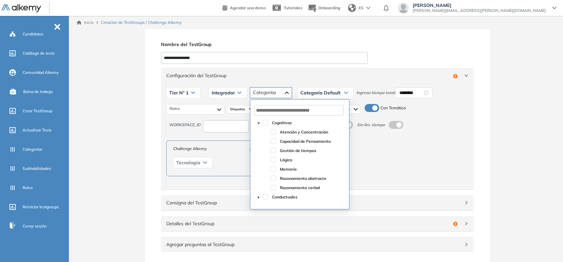
click at [260, 123] on span at bounding box center [259, 123] width 8 height 8
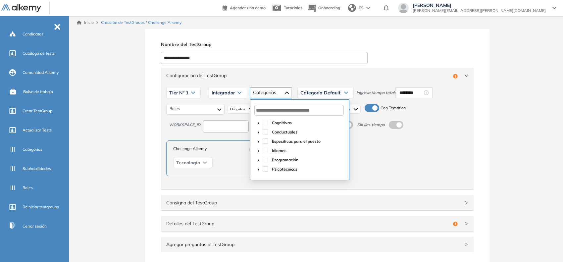
click at [334, 72] on span "Configuración del TestGroup" at bounding box center [308, 75] width 284 height 7
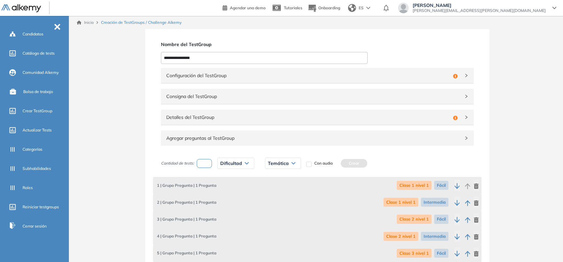
click at [333, 73] on span "Configuración del TestGroup" at bounding box center [308, 75] width 284 height 7
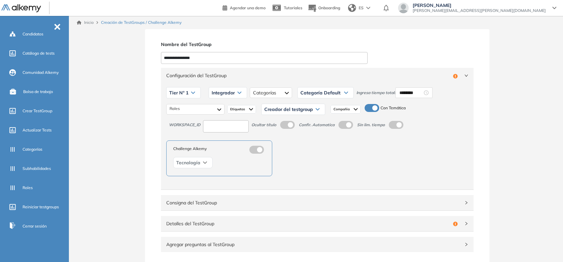
click at [317, 110] on icon at bounding box center [317, 109] width 4 height 3
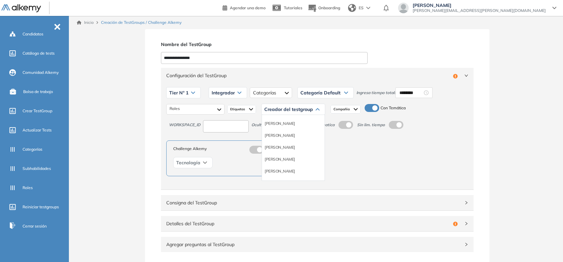
scroll to position [41, 0]
click at [299, 165] on li "Equipo Pedagógico Alkemy" at bounding box center [287, 165] width 46 height 7
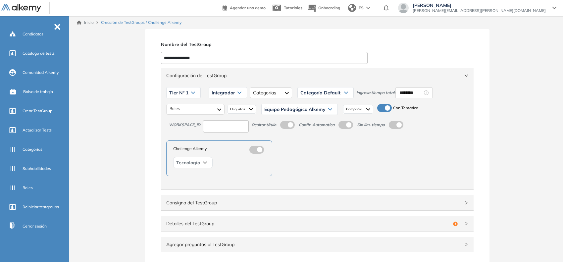
click at [323, 74] on span "Configuración del TestGroup" at bounding box center [313, 75] width 294 height 7
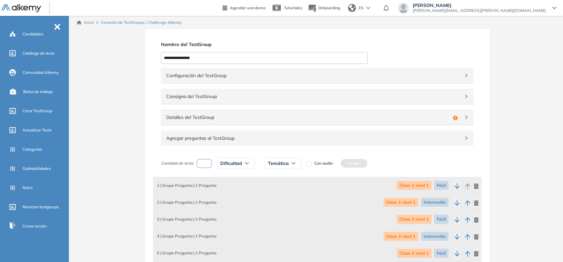
click at [252, 118] on span "Detalles del TestGroup" at bounding box center [308, 117] width 284 height 7
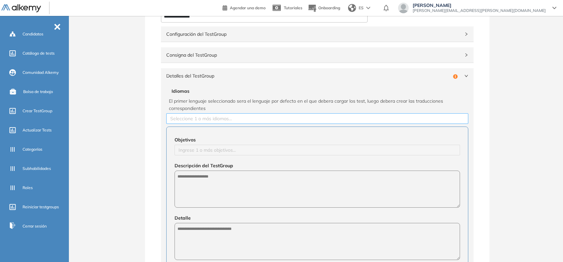
click at [193, 121] on div at bounding box center [317, 119] width 299 height 8
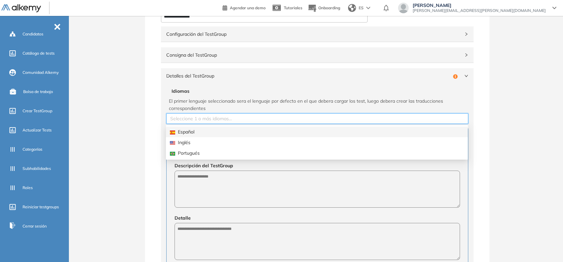
click at [188, 132] on div "Español" at bounding box center [317, 131] width 294 height 7
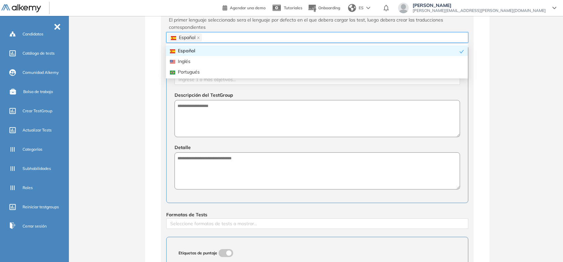
scroll to position [124, 0]
click at [190, 112] on textarea at bounding box center [316, 116] width 285 height 37
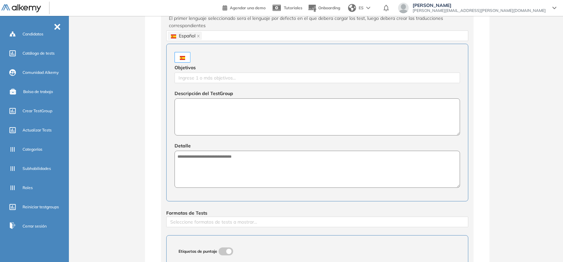
paste textarea "**********"
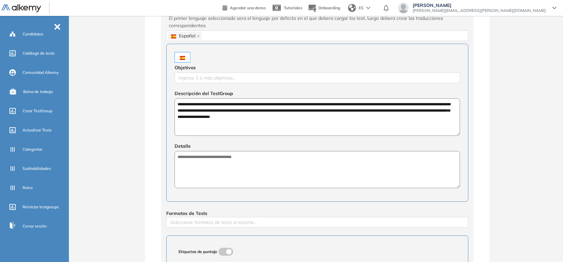
drag, startPoint x: 252, startPoint y: 111, endPoint x: 221, endPoint y: 111, distance: 31.4
click at [221, 111] on textarea "**********" at bounding box center [316, 116] width 285 height 37
drag, startPoint x: 221, startPoint y: 111, endPoint x: 287, endPoint y: 120, distance: 66.8
click at [287, 120] on textarea "**********" at bounding box center [316, 116] width 285 height 37
click at [222, 109] on textarea "**********" at bounding box center [316, 116] width 285 height 37
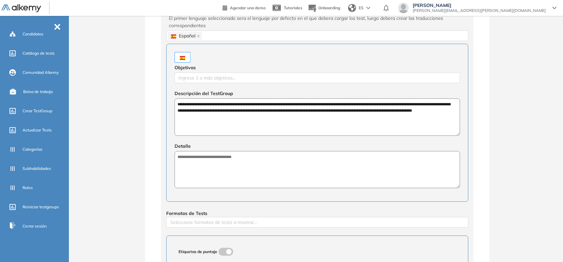
type textarea "**********"
click at [212, 166] on textarea at bounding box center [316, 169] width 285 height 37
paste textarea "**********"
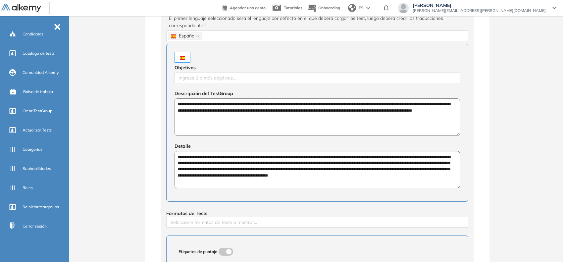
click at [230, 176] on textarea "**********" at bounding box center [316, 169] width 285 height 37
drag, startPoint x: 257, startPoint y: 174, endPoint x: 268, endPoint y: 176, distance: 11.8
click at [268, 176] on textarea "**********" at bounding box center [316, 169] width 285 height 37
click at [263, 178] on textarea "**********" at bounding box center [316, 169] width 285 height 37
drag, startPoint x: 257, startPoint y: 178, endPoint x: 382, endPoint y: 181, distance: 124.5
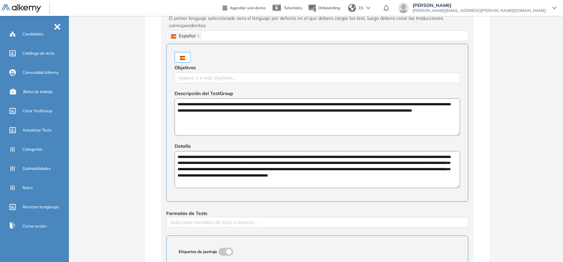
click at [382, 181] on textarea "**********" at bounding box center [316, 169] width 285 height 37
click at [203, 224] on div at bounding box center [317, 222] width 299 height 8
type textarea "**********"
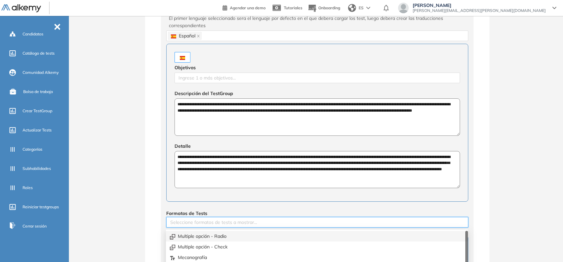
click at [196, 233] on div "Multiple opción - Radio" at bounding box center [317, 235] width 294 height 7
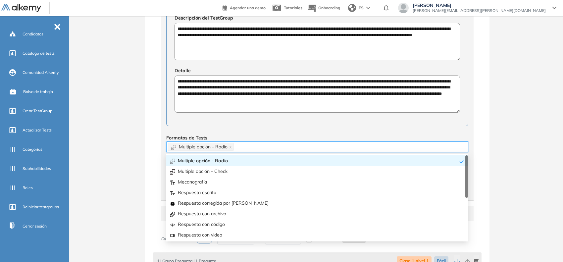
scroll to position [248, 0]
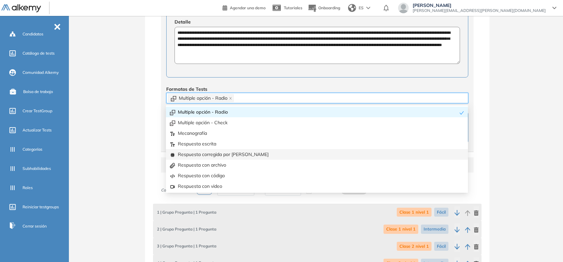
click at [235, 154] on div "Respuesta corregida por [PERSON_NAME]" at bounding box center [317, 154] width 294 height 7
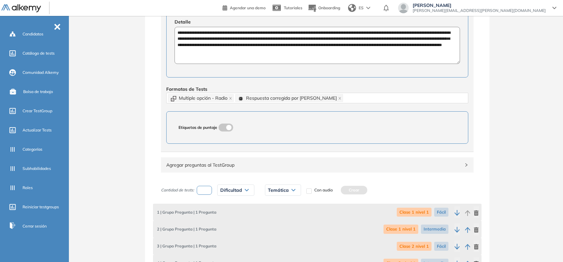
click at [227, 131] on label at bounding box center [225, 127] width 15 height 8
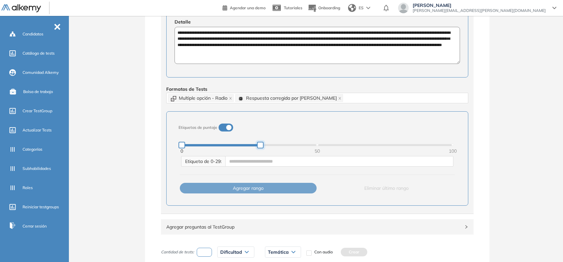
drag, startPoint x: 452, startPoint y: 145, endPoint x: 259, endPoint y: 141, distance: 193.0
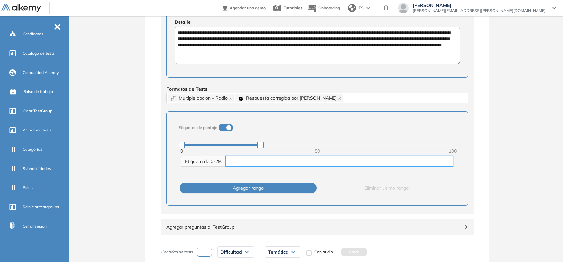
click at [243, 159] on input "text" at bounding box center [339, 161] width 228 height 11
type input "**********"
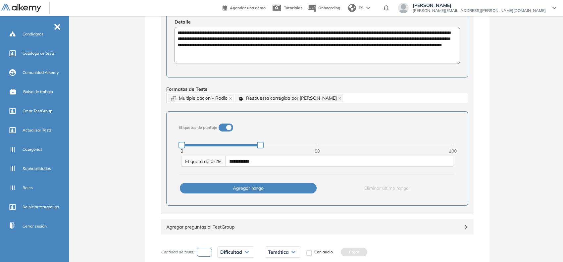
click at [251, 191] on span "Agregar rango" at bounding box center [248, 187] width 31 height 7
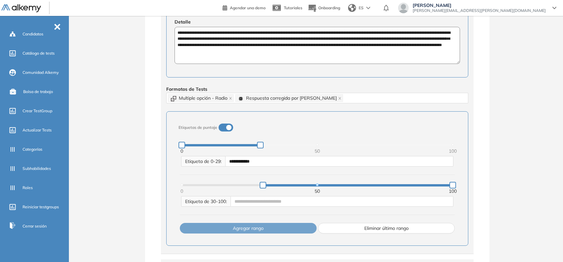
drag, startPoint x: 454, startPoint y: 189, endPoint x: 404, endPoint y: 183, distance: 50.7
click at [381, 187] on div "0 50 100" at bounding box center [317, 185] width 271 height 4
drag, startPoint x: 453, startPoint y: 187, endPoint x: 341, endPoint y: 198, distance: 111.7
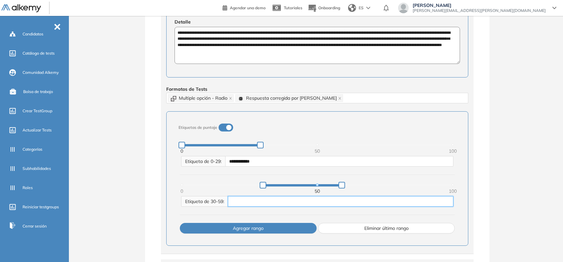
click at [302, 202] on input "text" at bounding box center [340, 201] width 225 height 11
type input "**********"
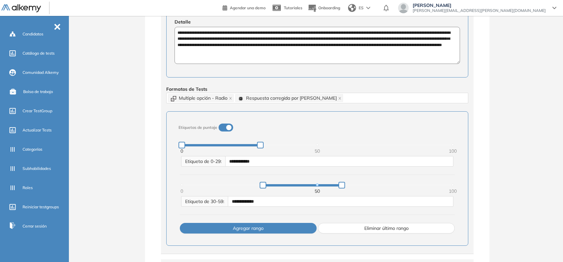
click at [274, 229] on button "Agregar rango" at bounding box center [248, 228] width 137 height 11
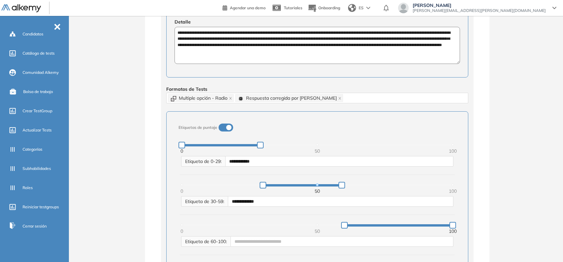
scroll to position [290, 0]
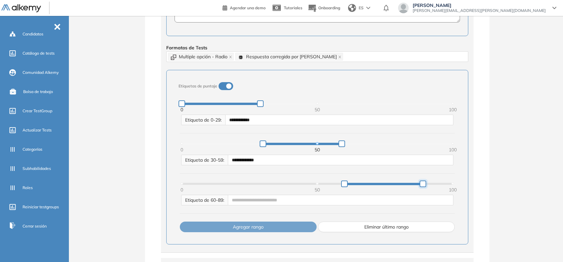
drag, startPoint x: 451, startPoint y: 182, endPoint x: 421, endPoint y: 186, distance: 30.1
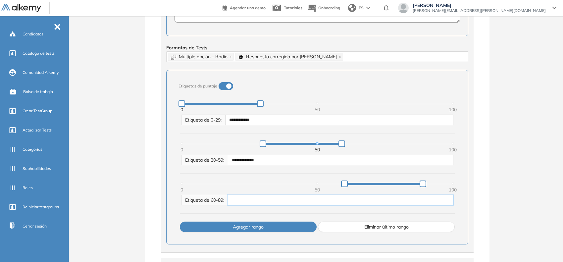
click at [277, 205] on input "text" at bounding box center [340, 200] width 225 height 11
type input "*"
type input "********"
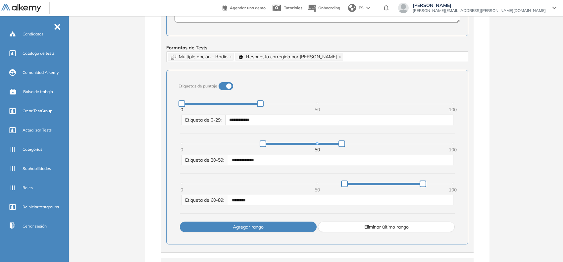
click at [252, 227] on span "Agregar rango" at bounding box center [248, 226] width 31 height 7
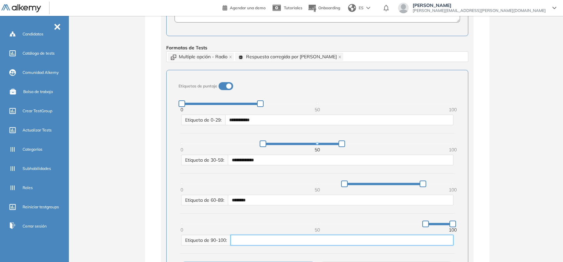
click at [242, 242] on input "text" at bounding box center [341, 240] width 223 height 11
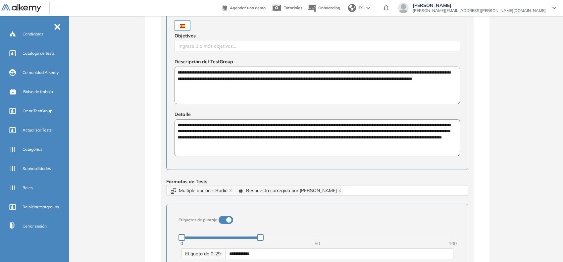
scroll to position [52, 0]
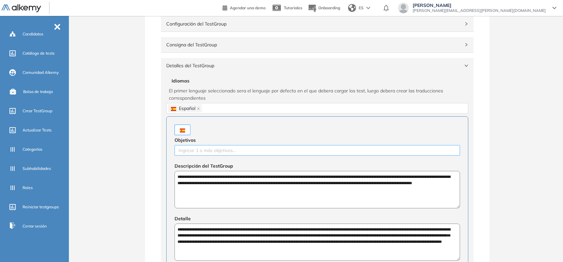
click at [271, 152] on div at bounding box center [317, 150] width 282 height 8
type input "*******"
type input "**********"
type input "********"
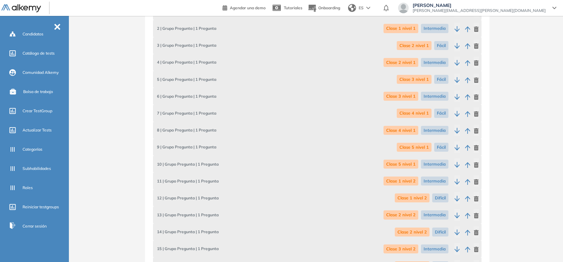
scroll to position [962, 0]
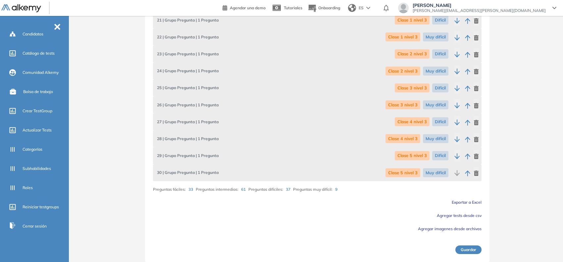
click at [474, 248] on button "Guardar" at bounding box center [468, 249] width 26 height 9
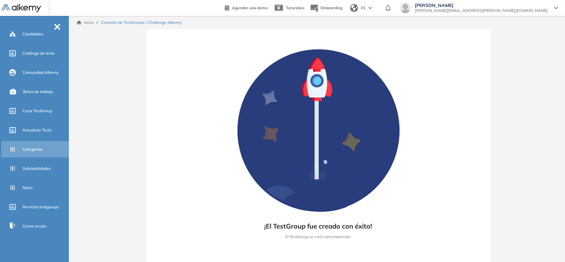
scroll to position [0, 0]
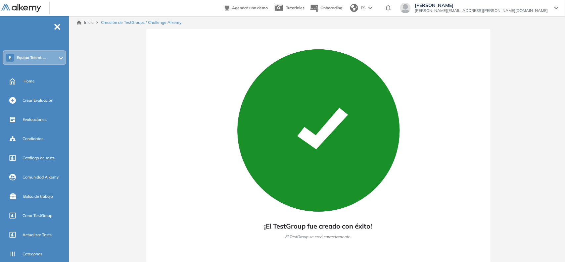
click at [47, 61] on div "E Equipo Talent ..." at bounding box center [34, 57] width 62 height 13
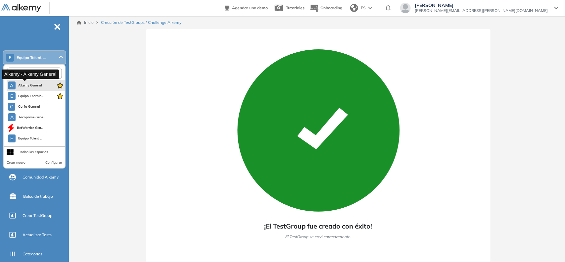
click at [27, 85] on span "Alkemy General" at bounding box center [30, 85] width 24 height 5
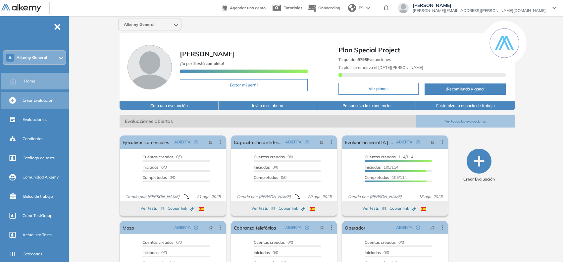
click at [25, 102] on span "Crear Evaluación" at bounding box center [38, 100] width 31 height 6
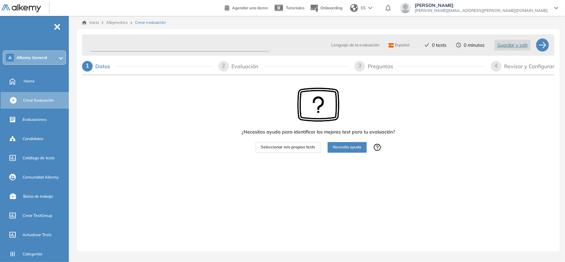
click at [107, 45] on input "text" at bounding box center [179, 45] width 179 height 13
type input "**********"
click at [295, 145] on span "Seleccionar mis propios tests" at bounding box center [288, 147] width 54 height 6
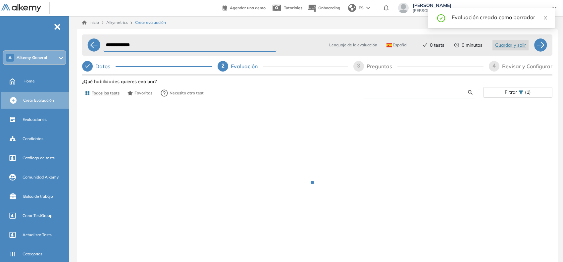
click at [381, 94] on input "text" at bounding box center [418, 92] width 100 height 6
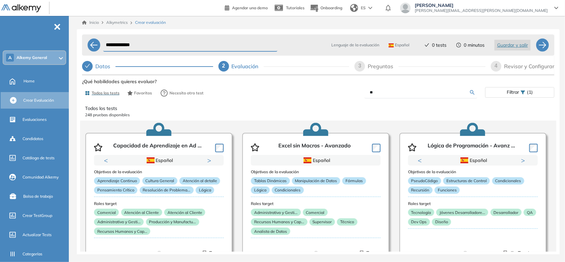
type input "*"
type input "*****"
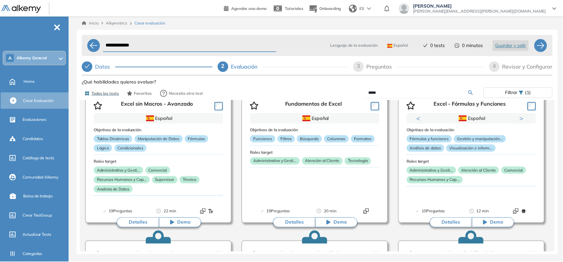
scroll to position [124, 0]
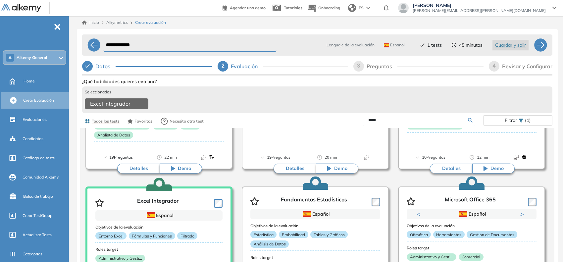
click at [145, 42] on input "**********" at bounding box center [189, 45] width 173 height 13
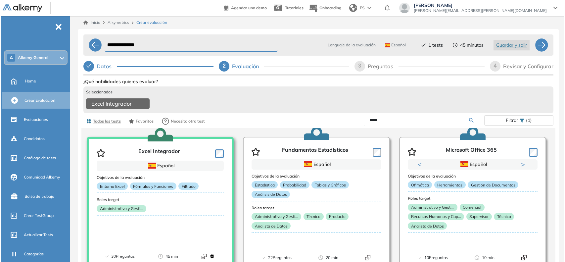
scroll to position [23, 0]
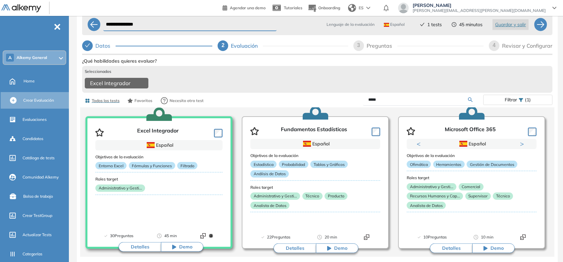
type input "**********"
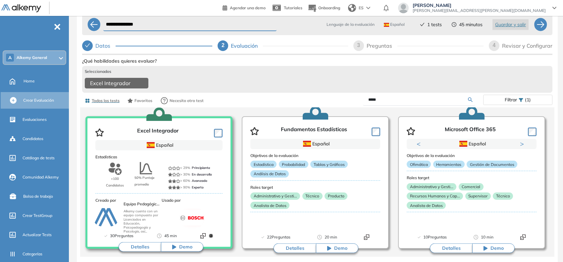
click at [147, 247] on button "Detalles" at bounding box center [140, 247] width 42 height 10
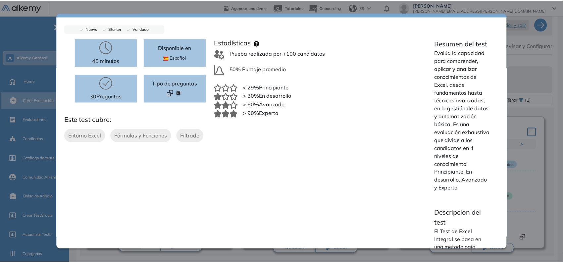
scroll to position [0, 0]
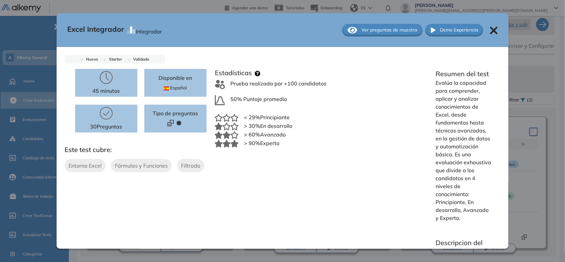
click at [490, 30] on icon at bounding box center [494, 30] width 8 height 8
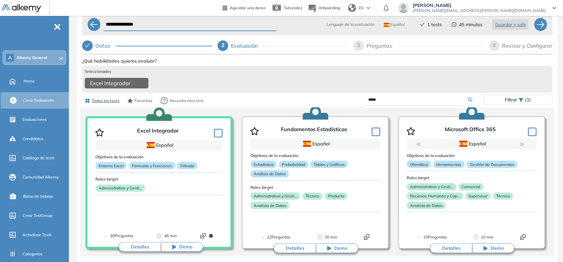
click at [358, 44] on span "3" at bounding box center [358, 45] width 3 height 6
select select "*****"
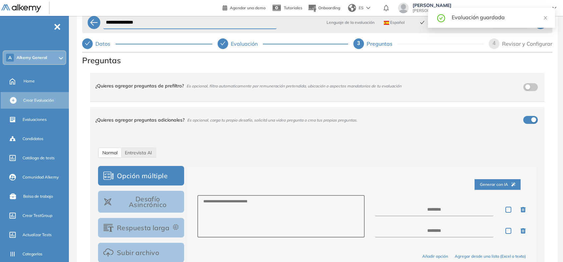
click at [492, 44] on div "4" at bounding box center [494, 43] width 11 height 11
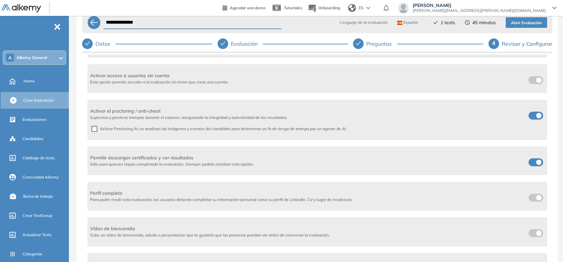
scroll to position [166, 0]
click at [528, 111] on span at bounding box center [530, 113] width 5 height 5
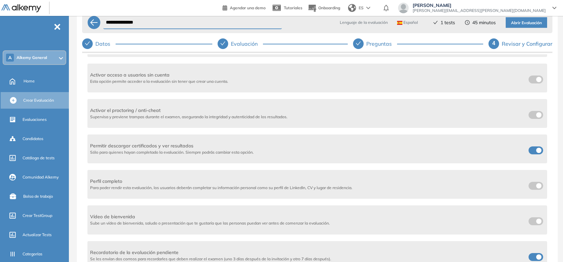
click at [534, 149] on span at bounding box center [530, 148] width 5 height 5
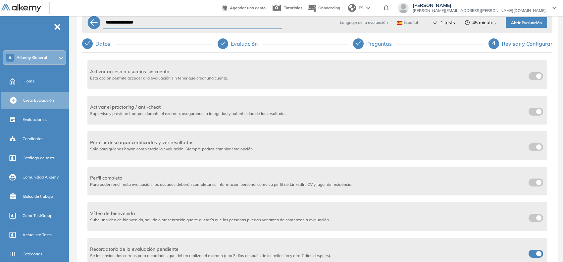
click at [528, 251] on span at bounding box center [530, 252] width 5 height 5
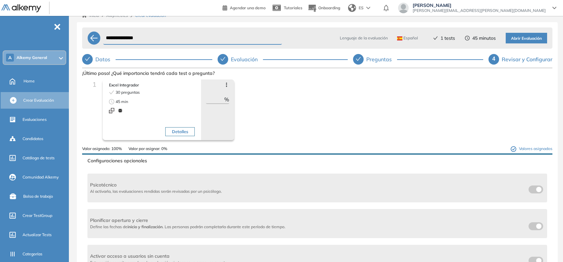
scroll to position [0, 0]
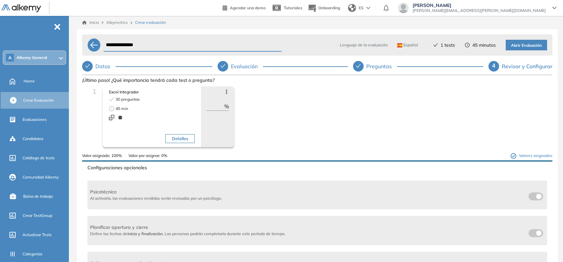
click at [519, 41] on button "Abrir Evaluación" at bounding box center [525, 45] width 41 height 11
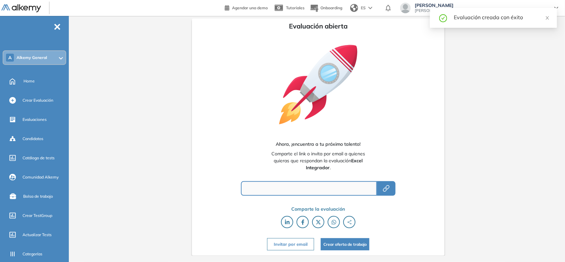
type input "**********"
click at [391, 186] on button "button" at bounding box center [386, 188] width 19 height 15
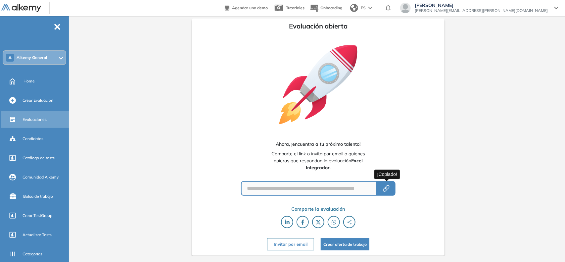
click at [26, 120] on span "Evaluaciones" at bounding box center [35, 120] width 24 height 6
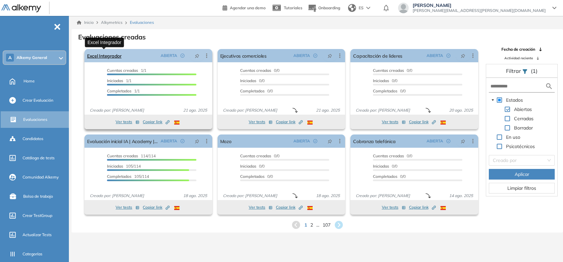
click at [96, 55] on link "Excel Integrador" at bounding box center [104, 55] width 34 height 13
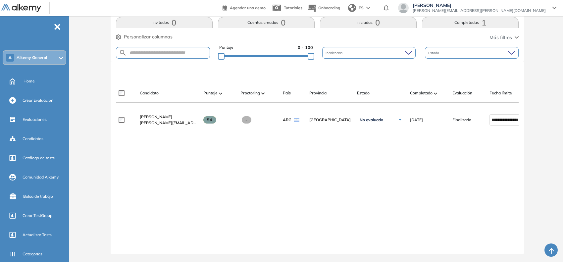
scroll to position [146, 0]
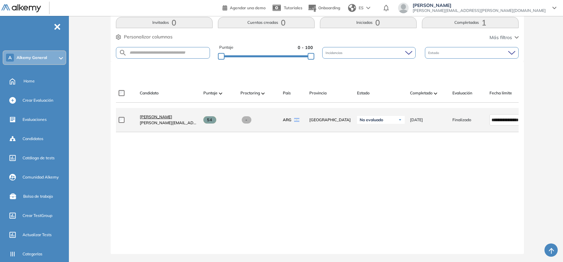
click at [158, 114] on span "[PERSON_NAME]" at bounding box center [156, 116] width 32 height 5
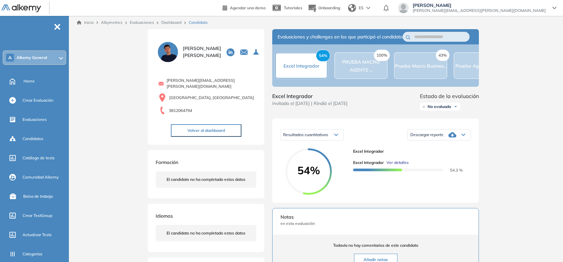
click at [394, 166] on span "Ver detalles" at bounding box center [397, 163] width 22 height 6
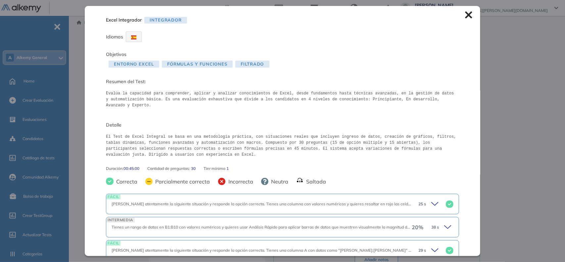
scroll to position [41, 0]
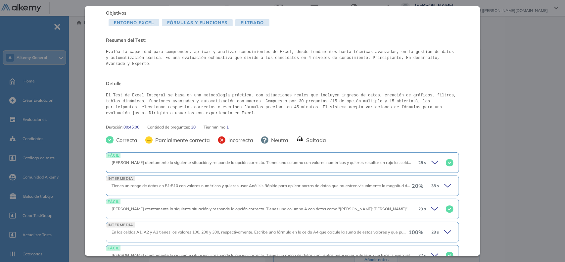
click at [436, 181] on div "20 % 38 s" at bounding box center [433, 185] width 42 height 9
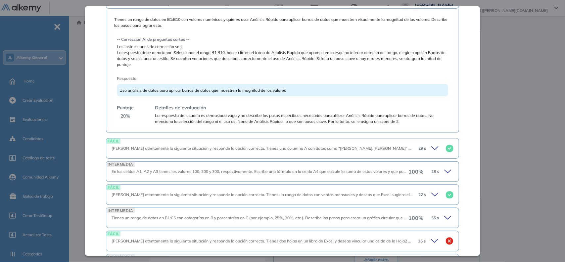
scroll to position [248, 0]
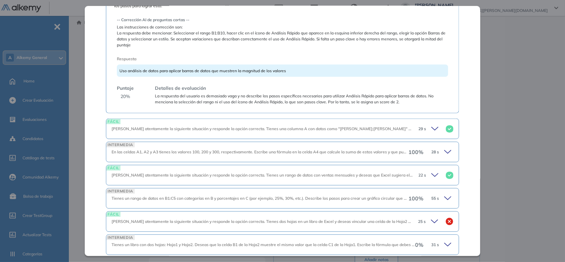
click at [438, 147] on div "100 % 28 s" at bounding box center [430, 151] width 45 height 9
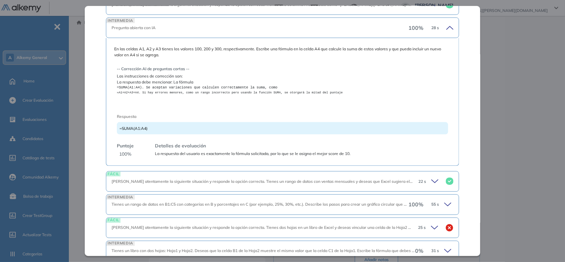
scroll to position [414, 0]
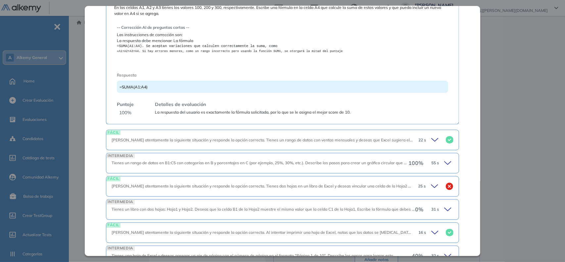
click at [435, 159] on div "100 % 55 s" at bounding box center [430, 163] width 45 height 9
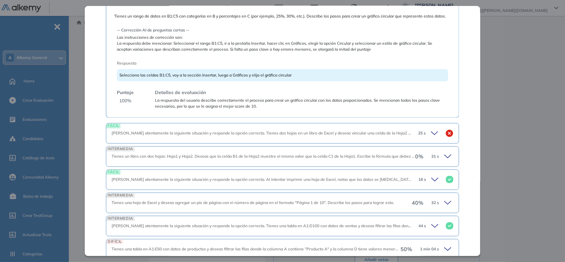
scroll to position [621, 0]
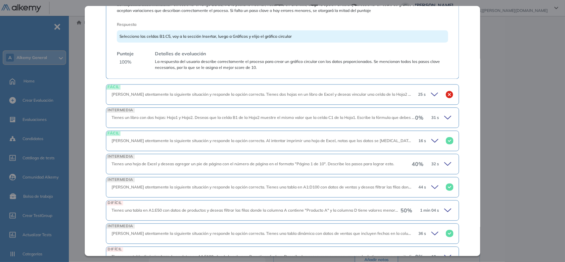
click at [444, 119] on icon at bounding box center [448, 117] width 9 height 9
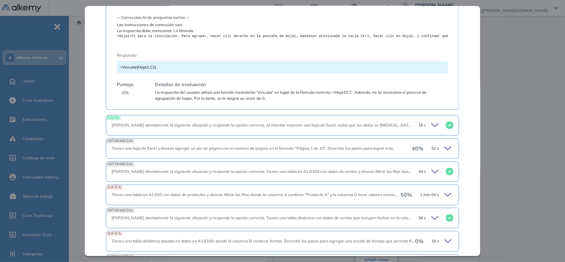
scroll to position [786, 0]
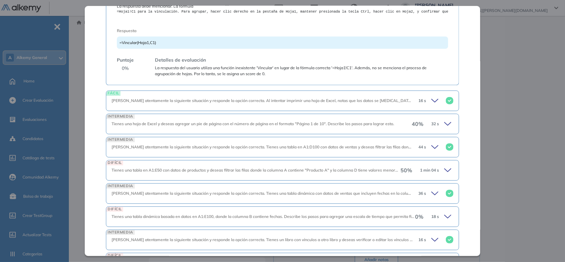
click at [444, 128] on icon at bounding box center [448, 123] width 9 height 9
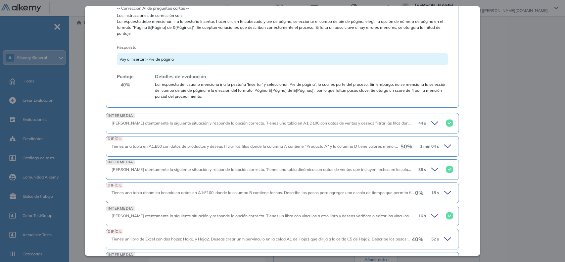
scroll to position [952, 0]
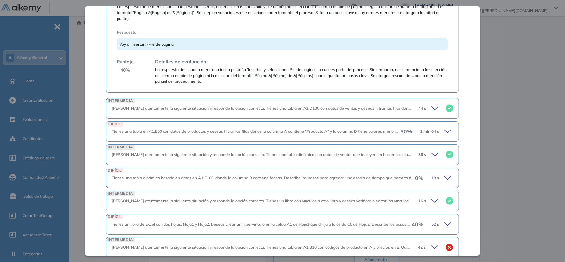
click at [444, 132] on icon at bounding box center [448, 131] width 9 height 9
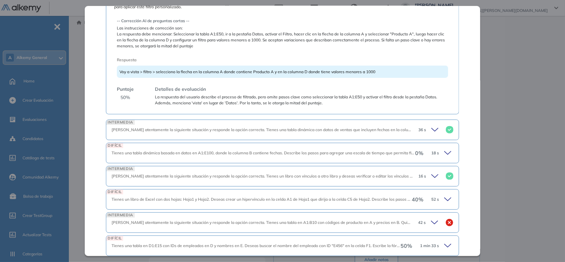
scroll to position [1117, 0]
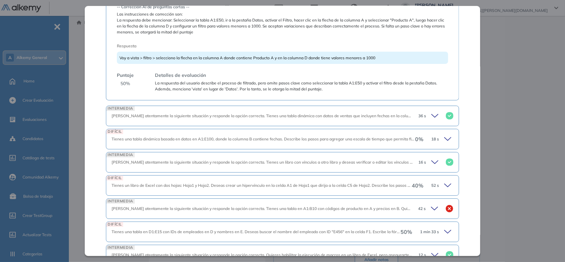
click at [431, 142] on span "18 s" at bounding box center [435, 139] width 8 height 6
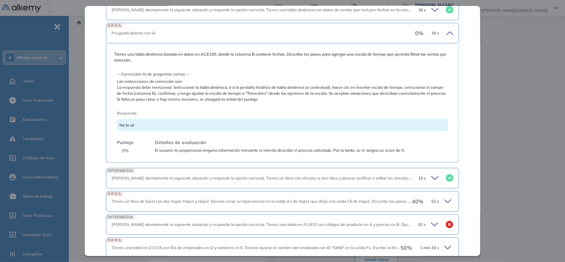
scroll to position [1241, 0]
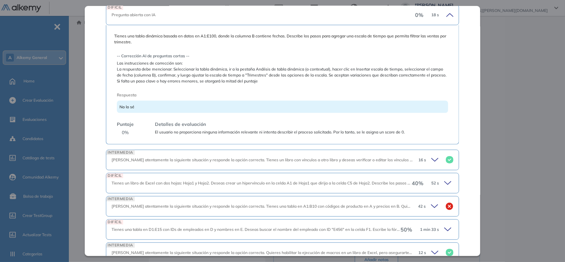
click at [431, 186] on span "52 s" at bounding box center [435, 183] width 8 height 6
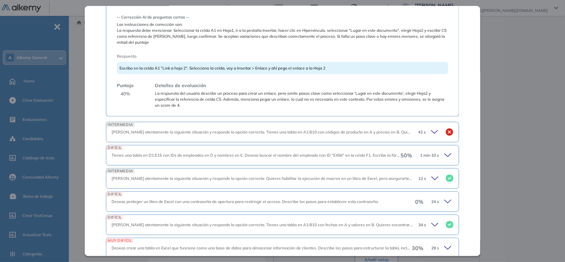
scroll to position [1490, 0]
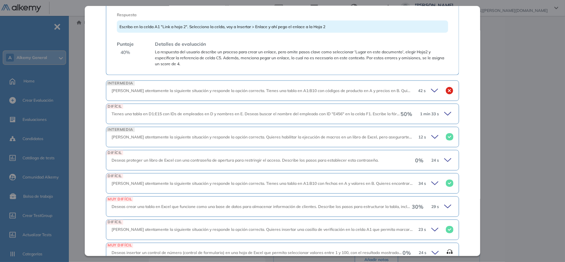
click at [401, 116] on span "50 %" at bounding box center [407, 114] width 12 height 8
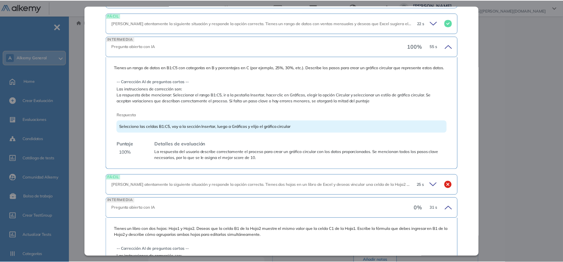
scroll to position [521, 0]
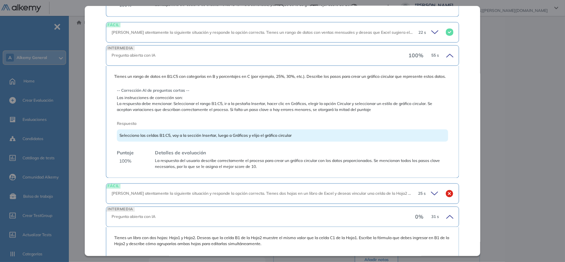
click at [502, 113] on div "Inicio Alkymetrics Evaluaciones Dashboard Candidato Excel Integrador Integrador…" at bounding box center [319, 212] width 494 height 393
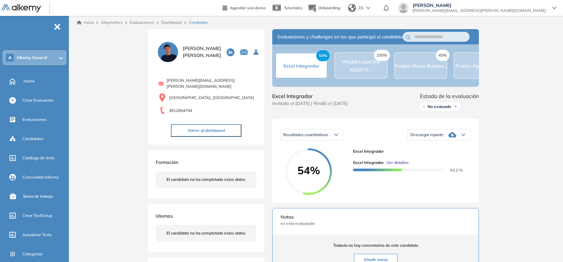
click at [166, 21] on link "Dashboard" at bounding box center [171, 22] width 20 height 5
